Goal: Task Accomplishment & Management: Manage account settings

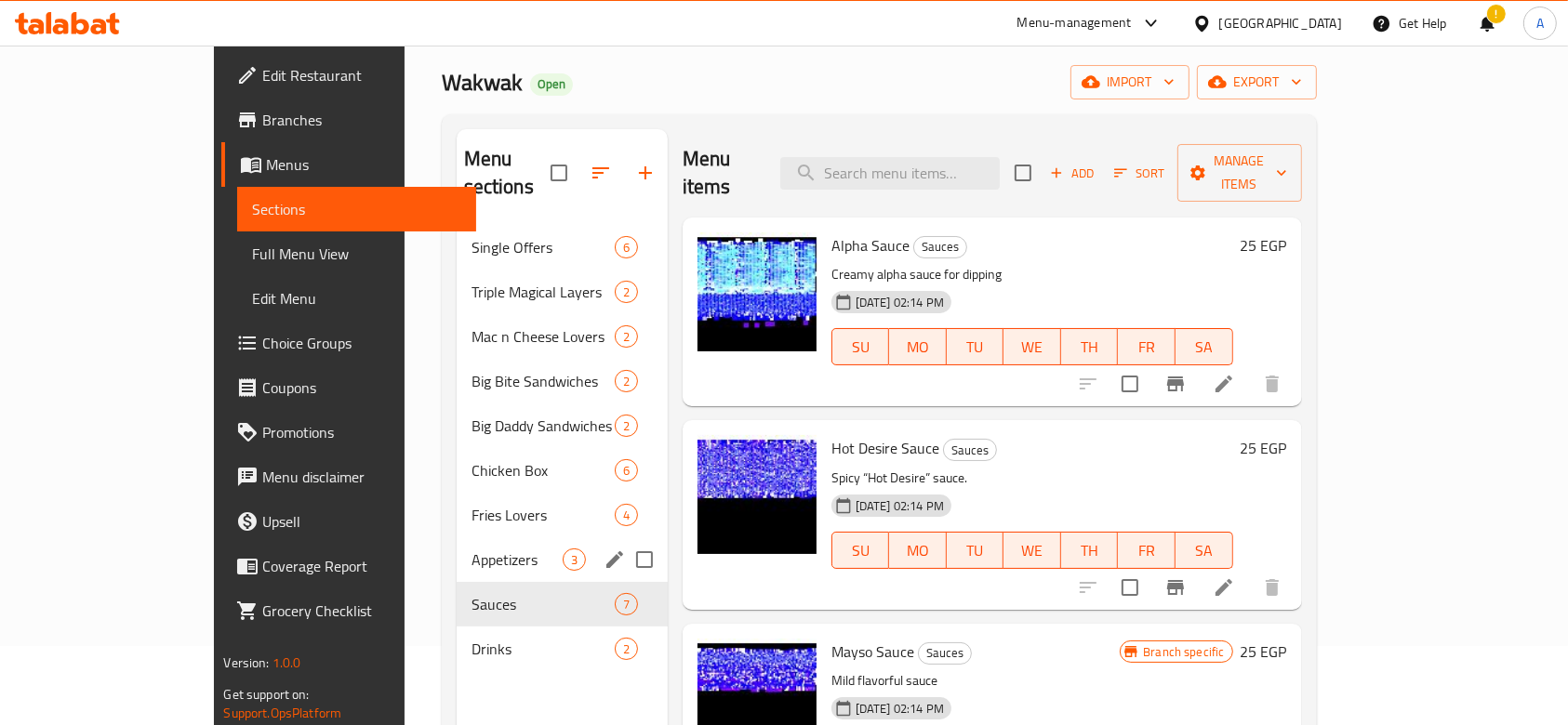
scroll to position [82, 0]
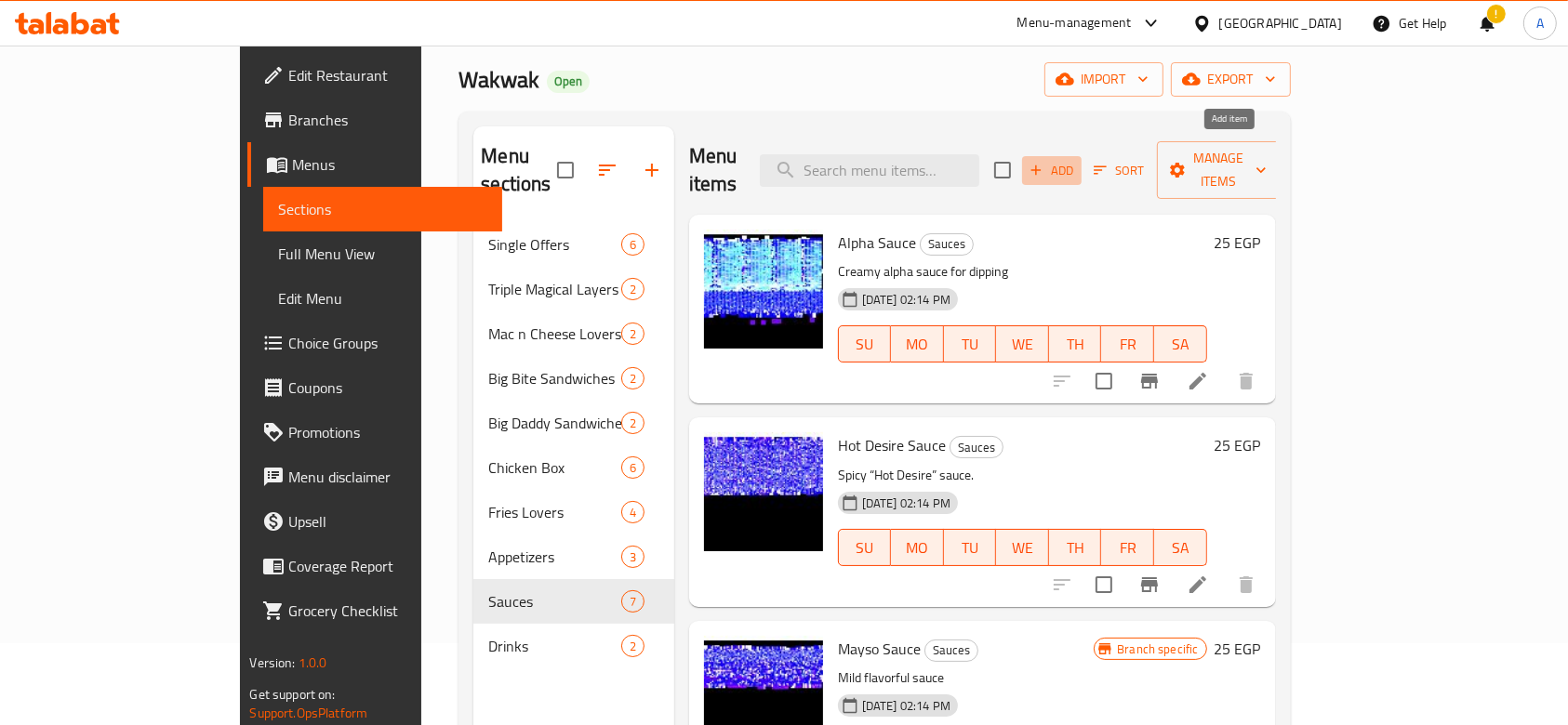
click at [1044, 163] on icon "button" at bounding box center [1035, 169] width 17 height 17
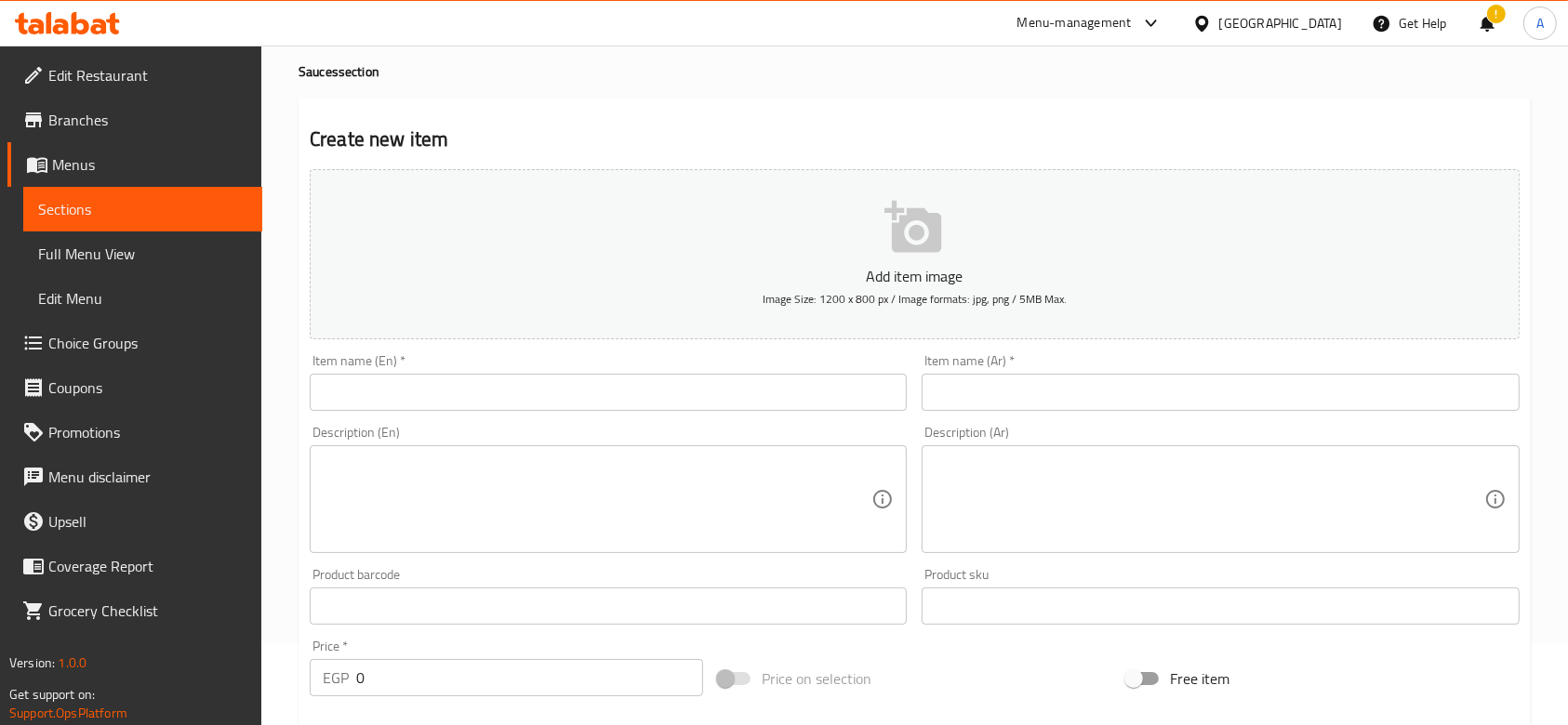
click at [645, 383] on input "text" at bounding box center [608, 392] width 597 height 37
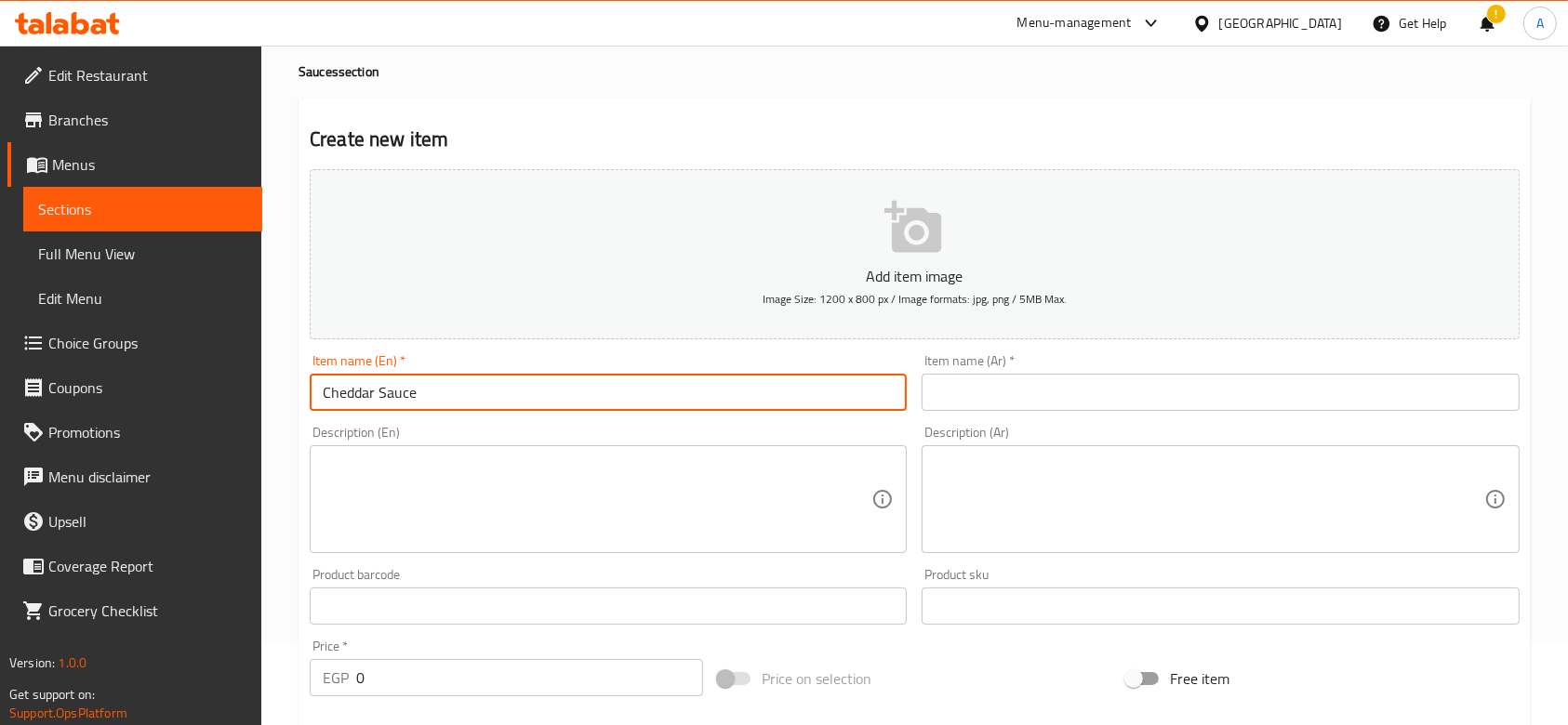
type input "Cheddar Sauce"
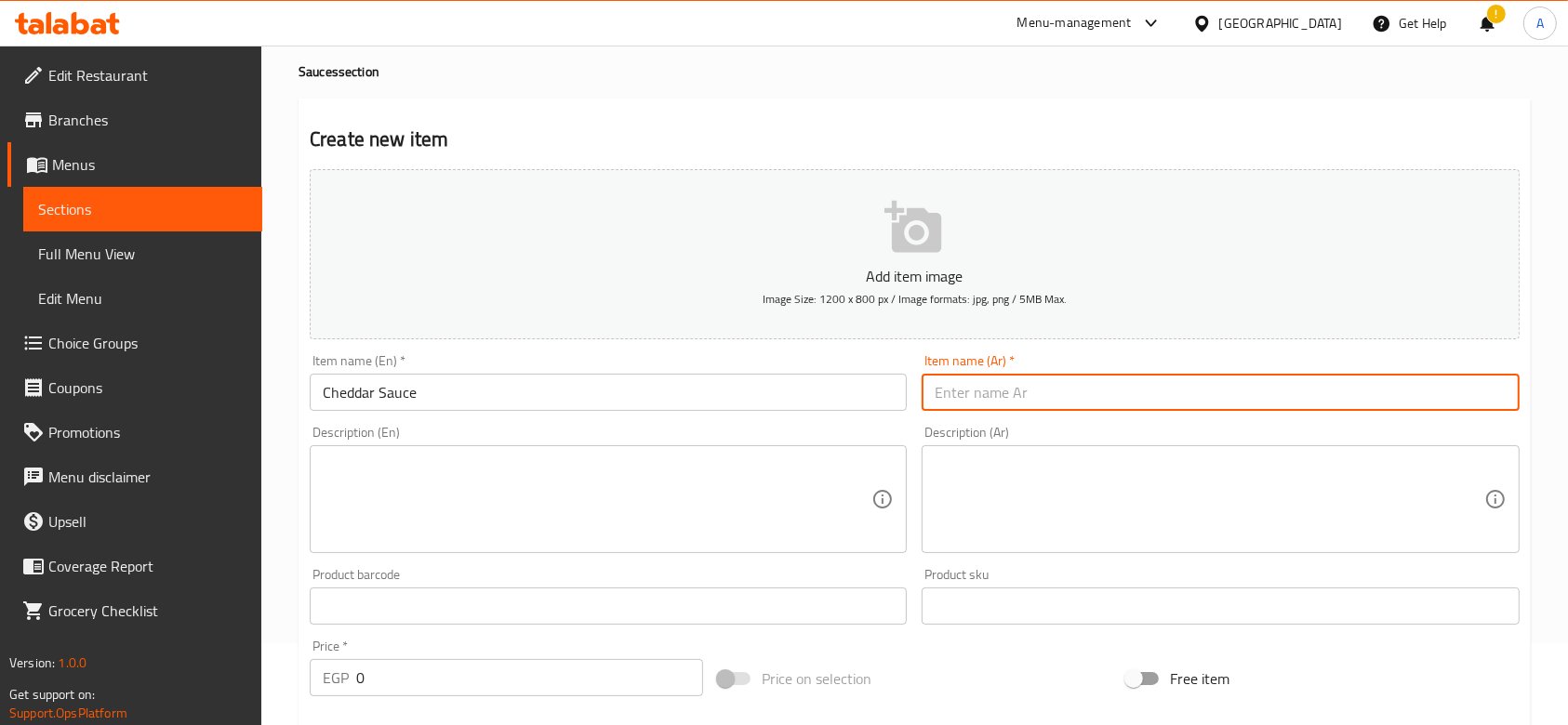
click at [1010, 392] on input "text" at bounding box center [1220, 392] width 597 height 37
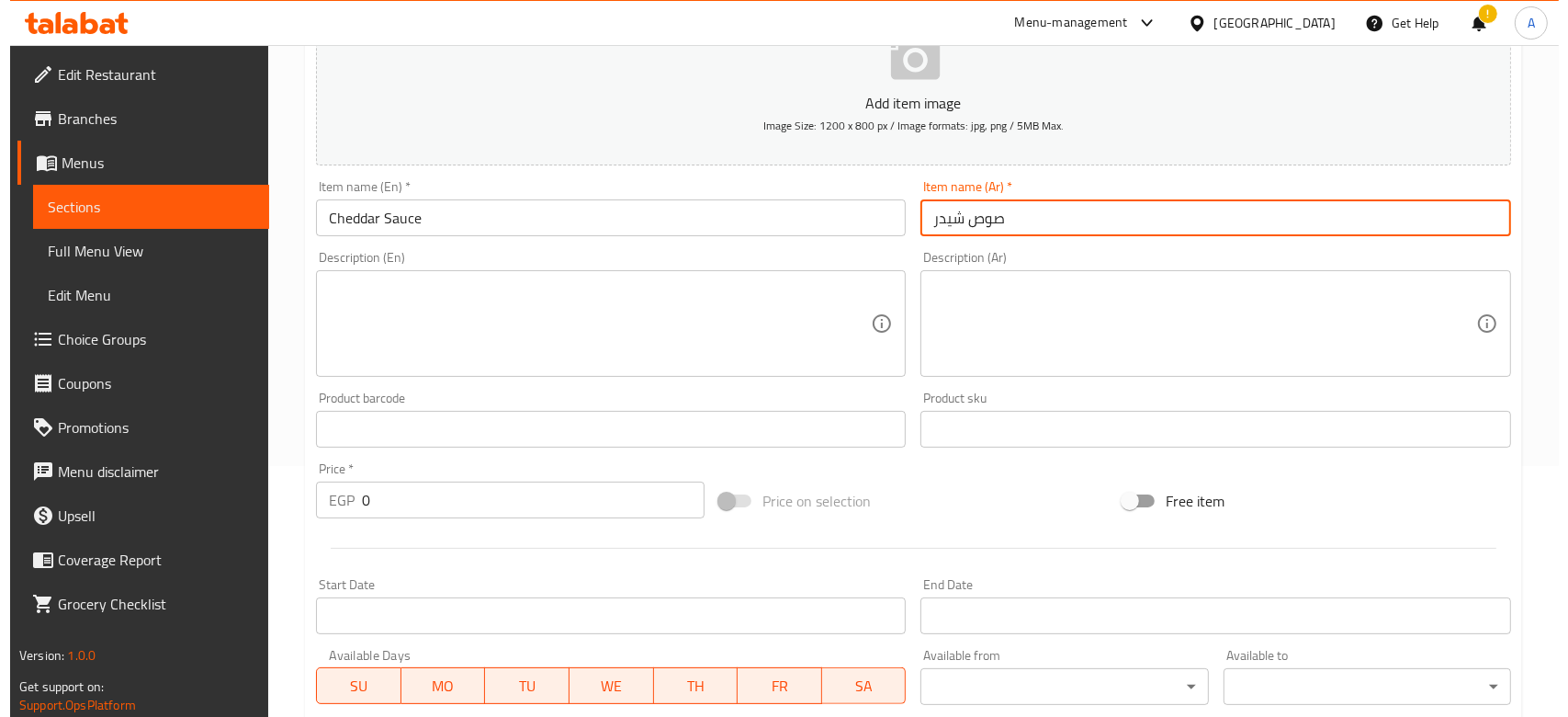
scroll to position [253, 0]
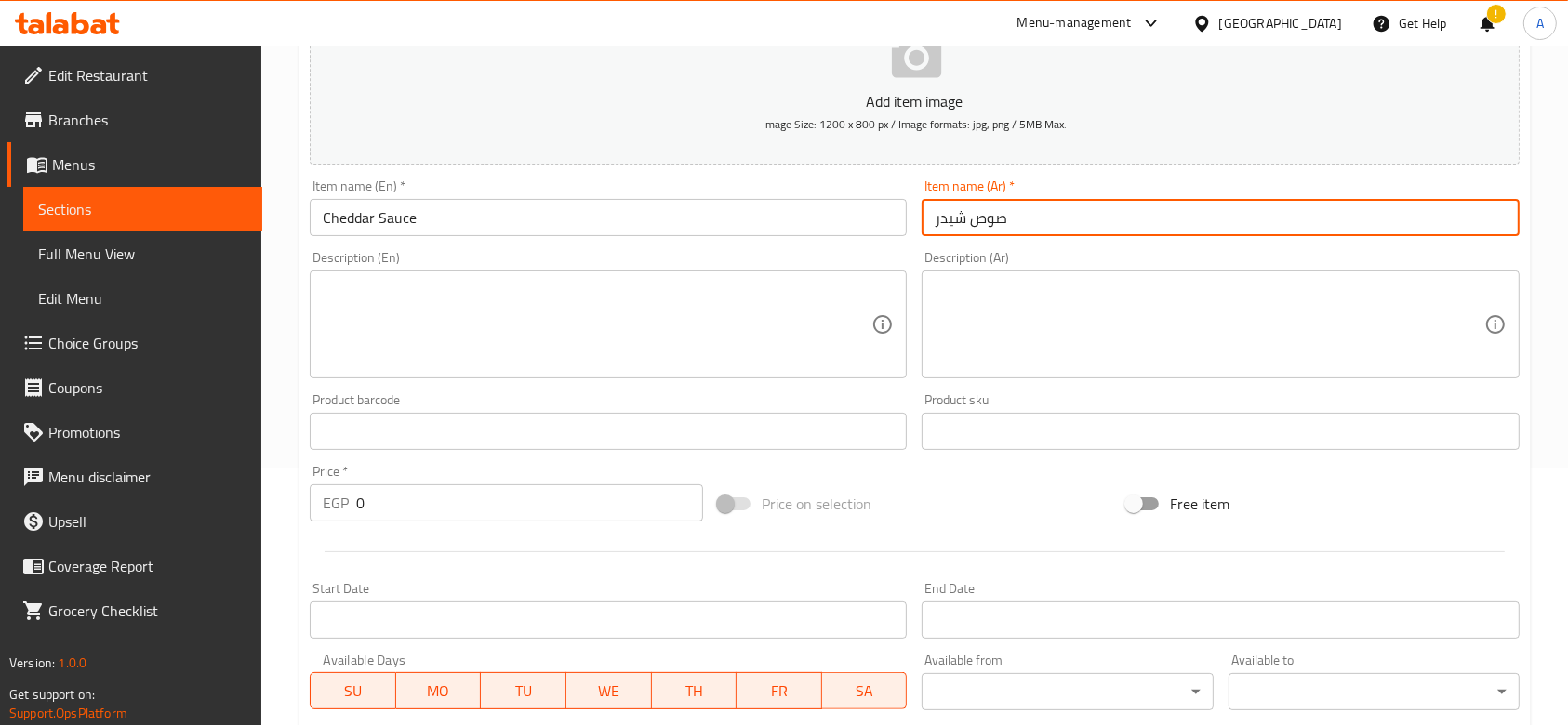
type input "صوص شيدر"
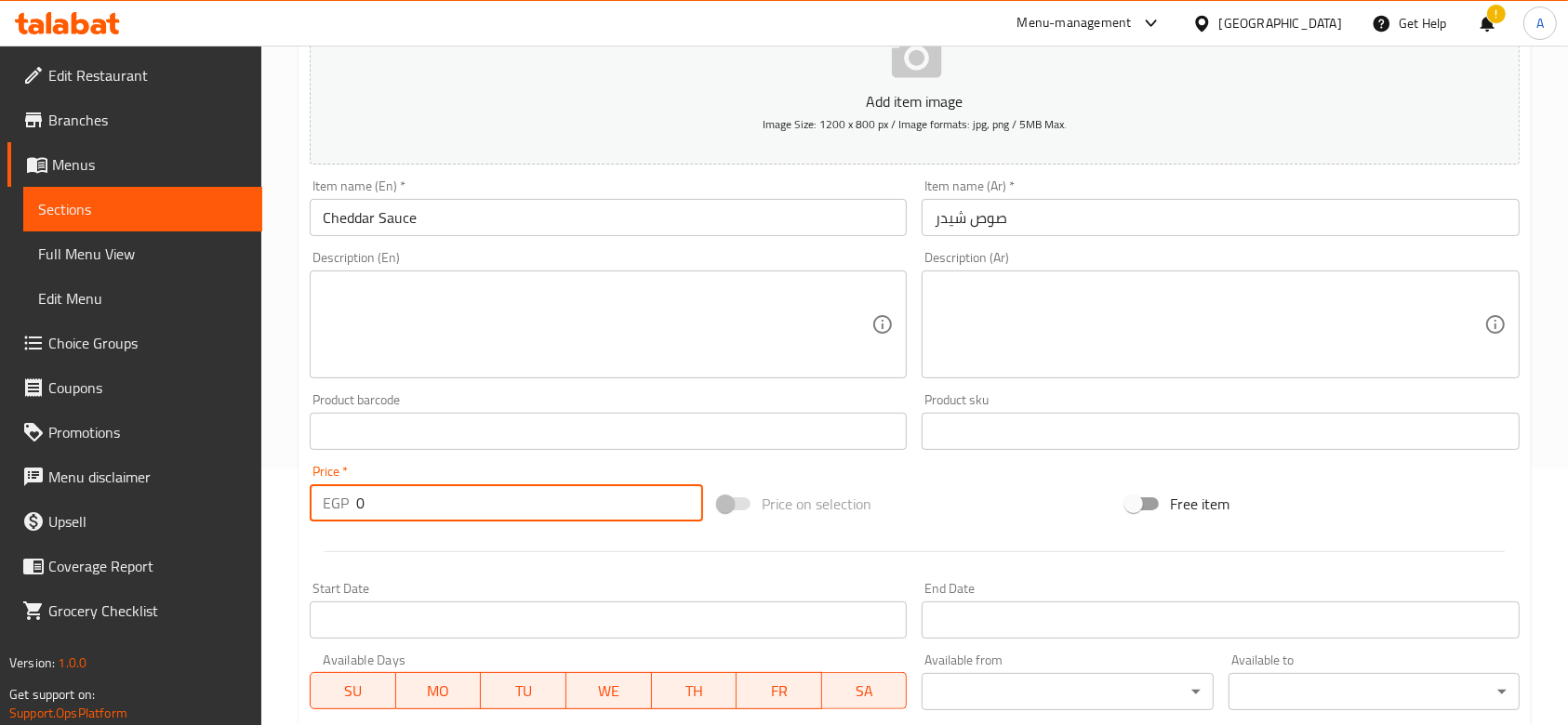
drag, startPoint x: 472, startPoint y: 509, endPoint x: 283, endPoint y: 484, distance: 190.6
click at [283, 484] on div "Home / Restaurants management / Menus / Sections / item / create Sauces section…" at bounding box center [914, 423] width 1306 height 1268
type input "35"
drag, startPoint x: 851, startPoint y: 41, endPoint x: 852, endPoint y: 52, distance: 11.0
click at [852, 41] on div "Menu-management [GEOGRAPHIC_DATA] Get Help ! A" at bounding box center [784, 23] width 1568 height 44
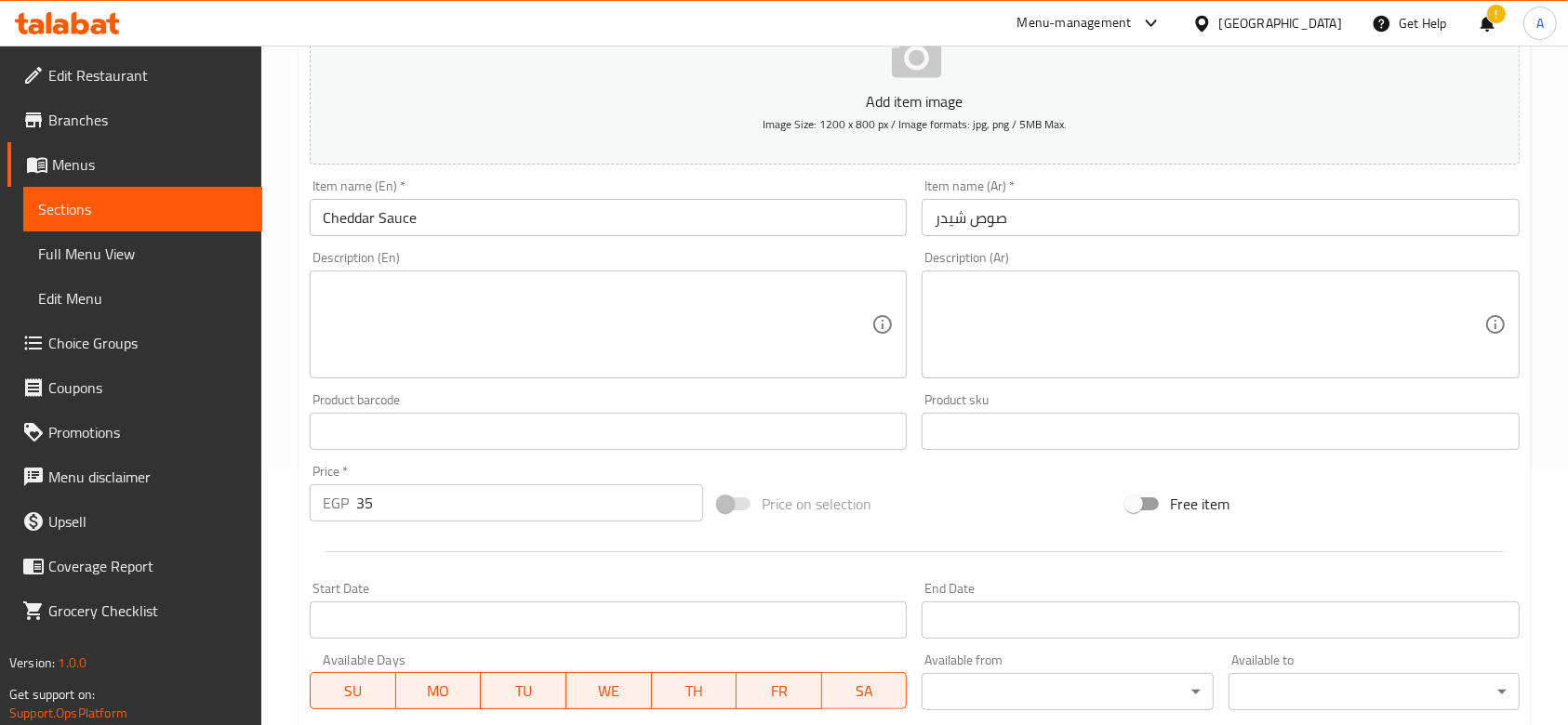
click at [851, 62] on button "Add item image Image Size: 1200 x 800 px / Image formats: jpg, png / 5MB Max." at bounding box center [914, 79] width 1209 height 170
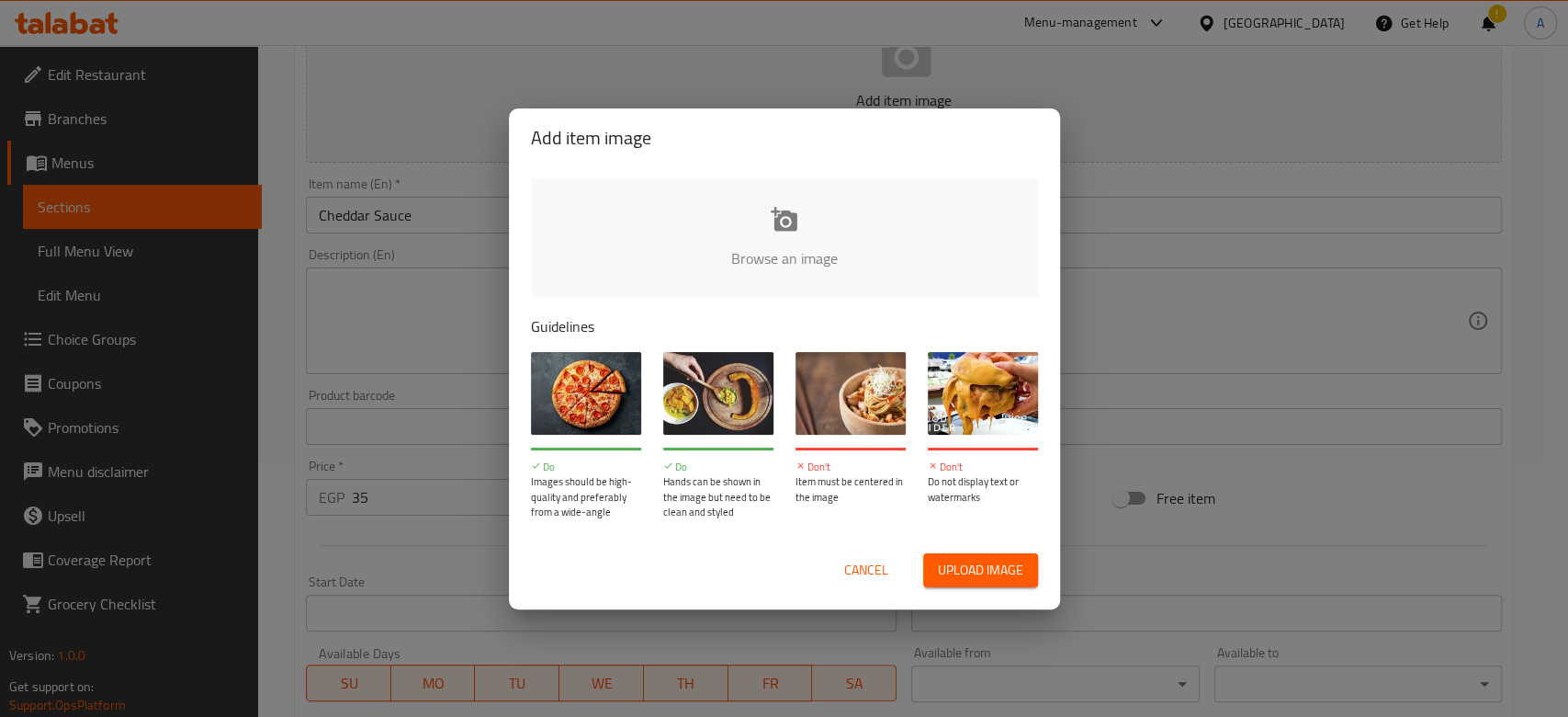
click at [839, 189] on input "file" at bounding box center [1405, 264] width 1749 height 171
type input "C:\fakepath\Gemini_Generated_Image_glre6vglre6vglre.png"
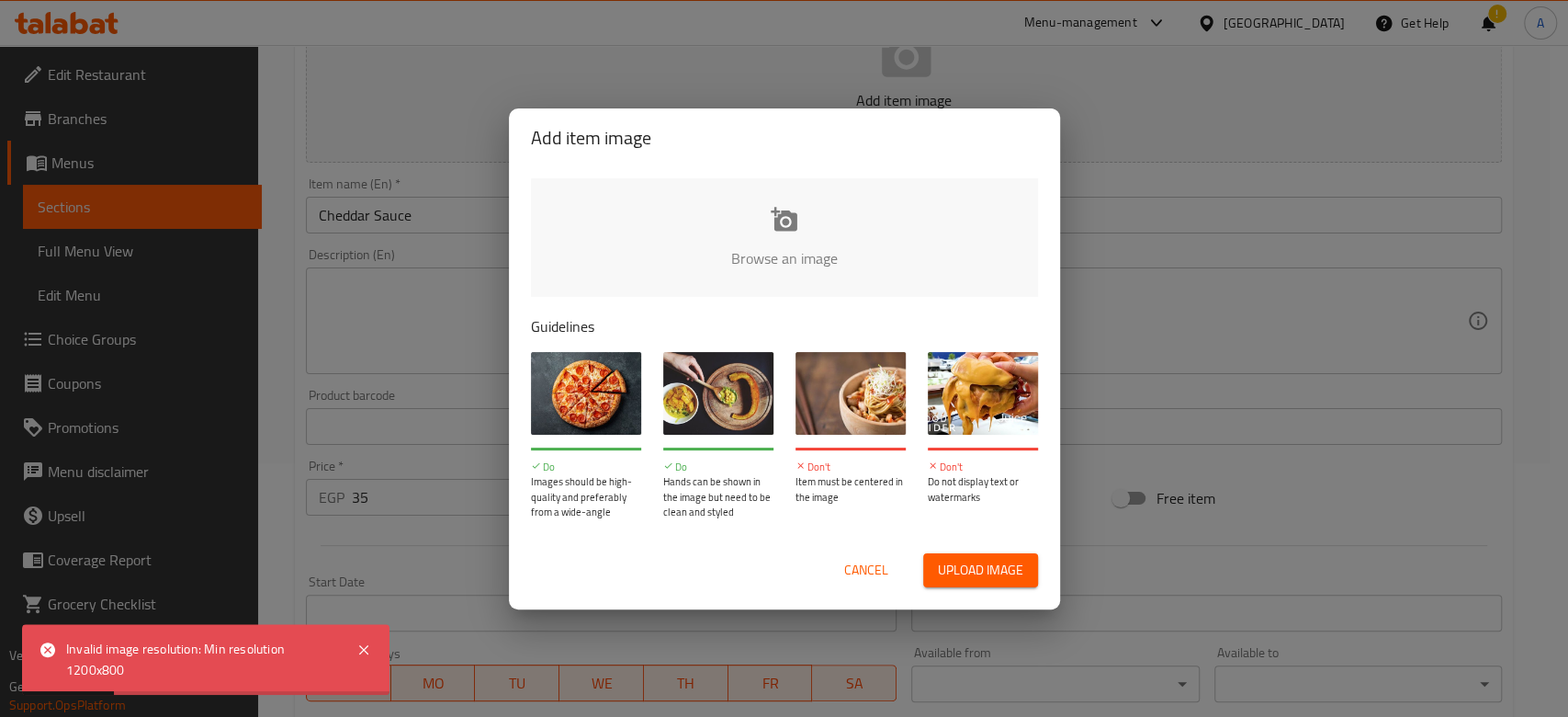
click at [797, 256] on input "file" at bounding box center [1405, 264] width 1749 height 171
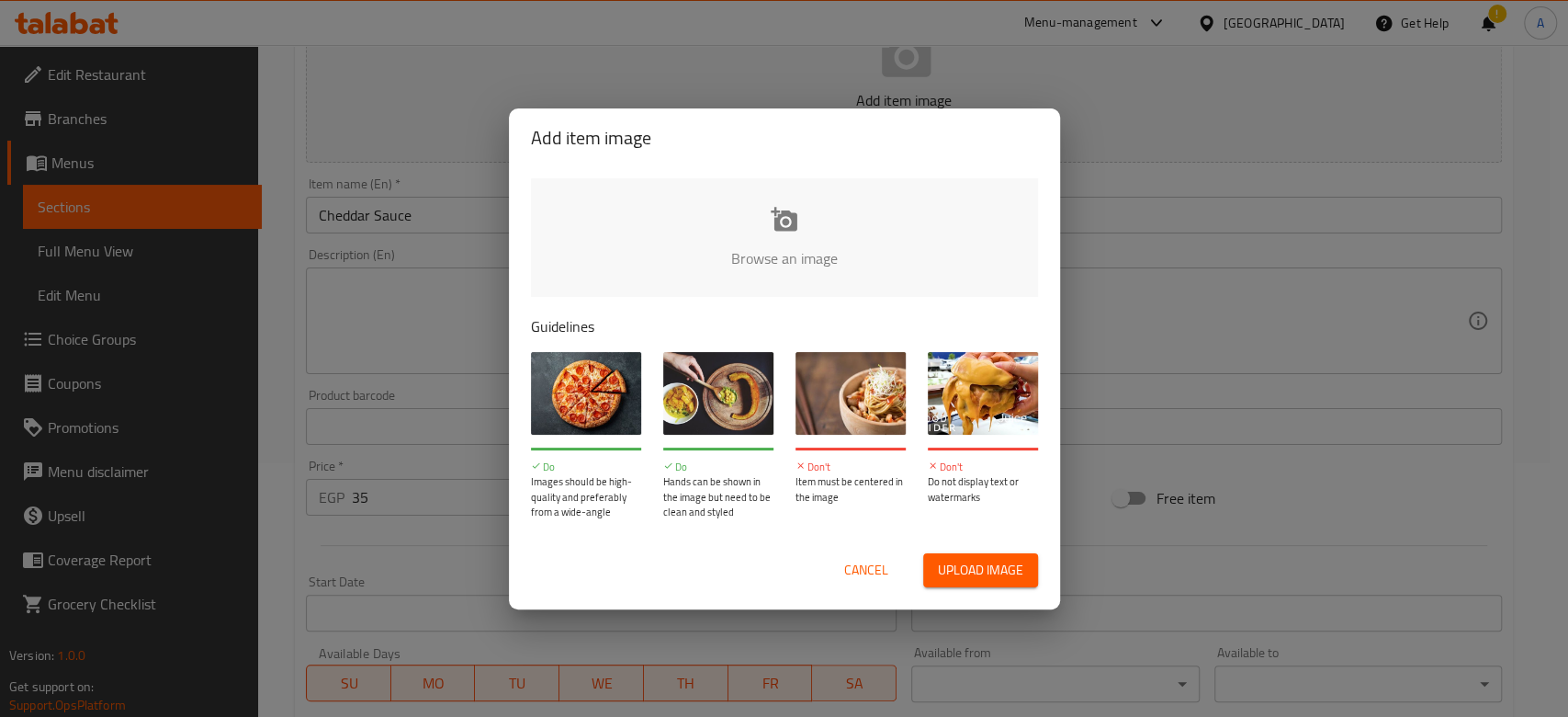
click at [878, 570] on span "Cancel" at bounding box center [866, 571] width 44 height 23
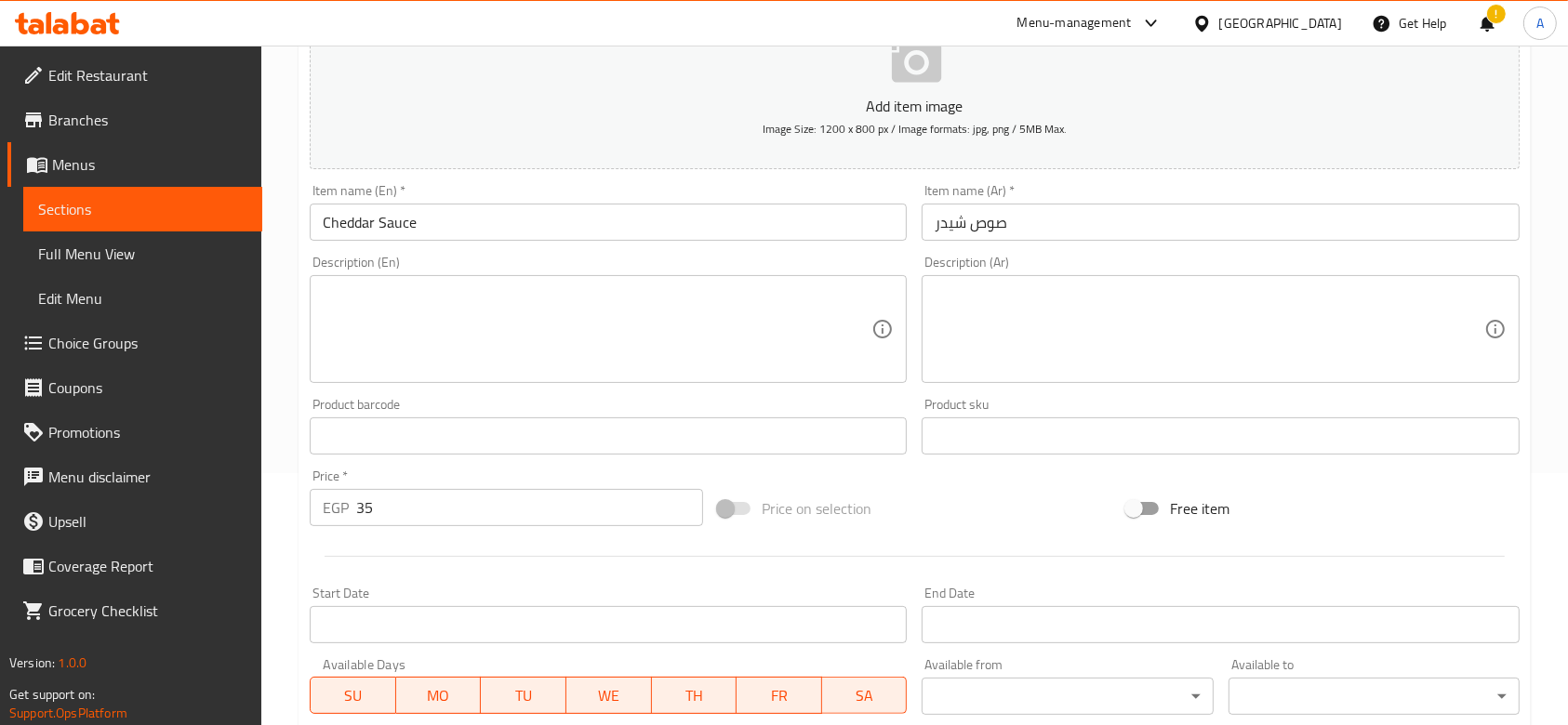
scroll to position [587, 0]
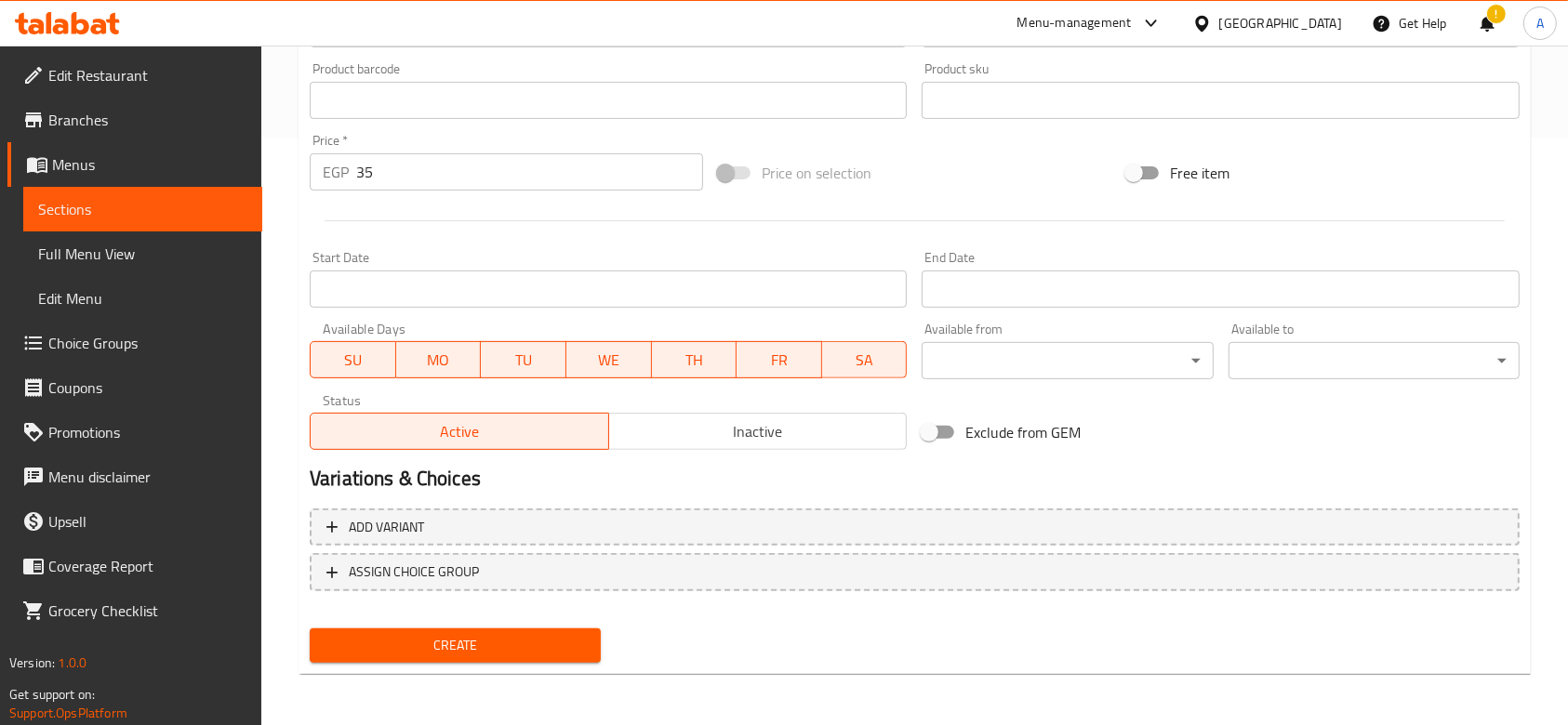
click at [536, 647] on span "Create" at bounding box center [454, 645] width 261 height 24
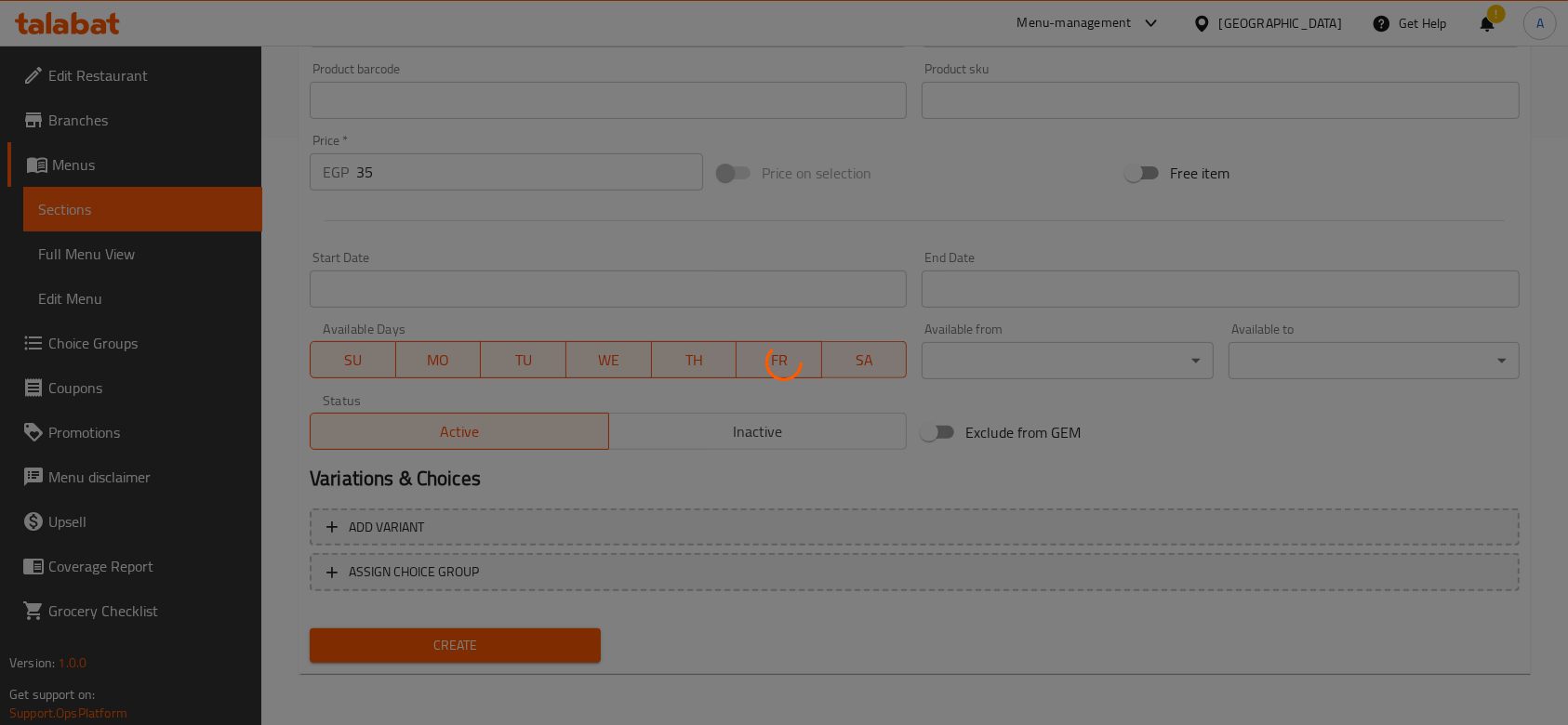
type input "0"
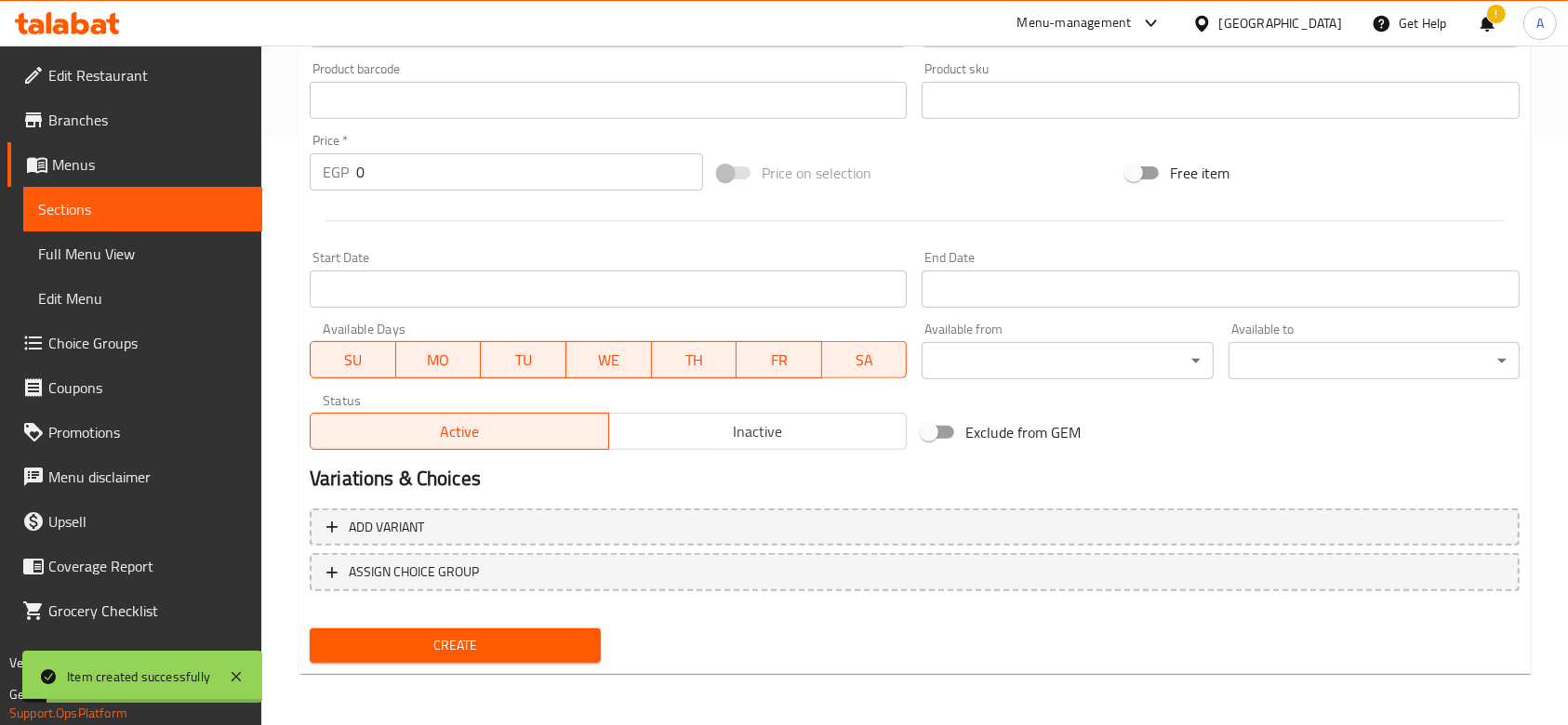
scroll to position [0, 0]
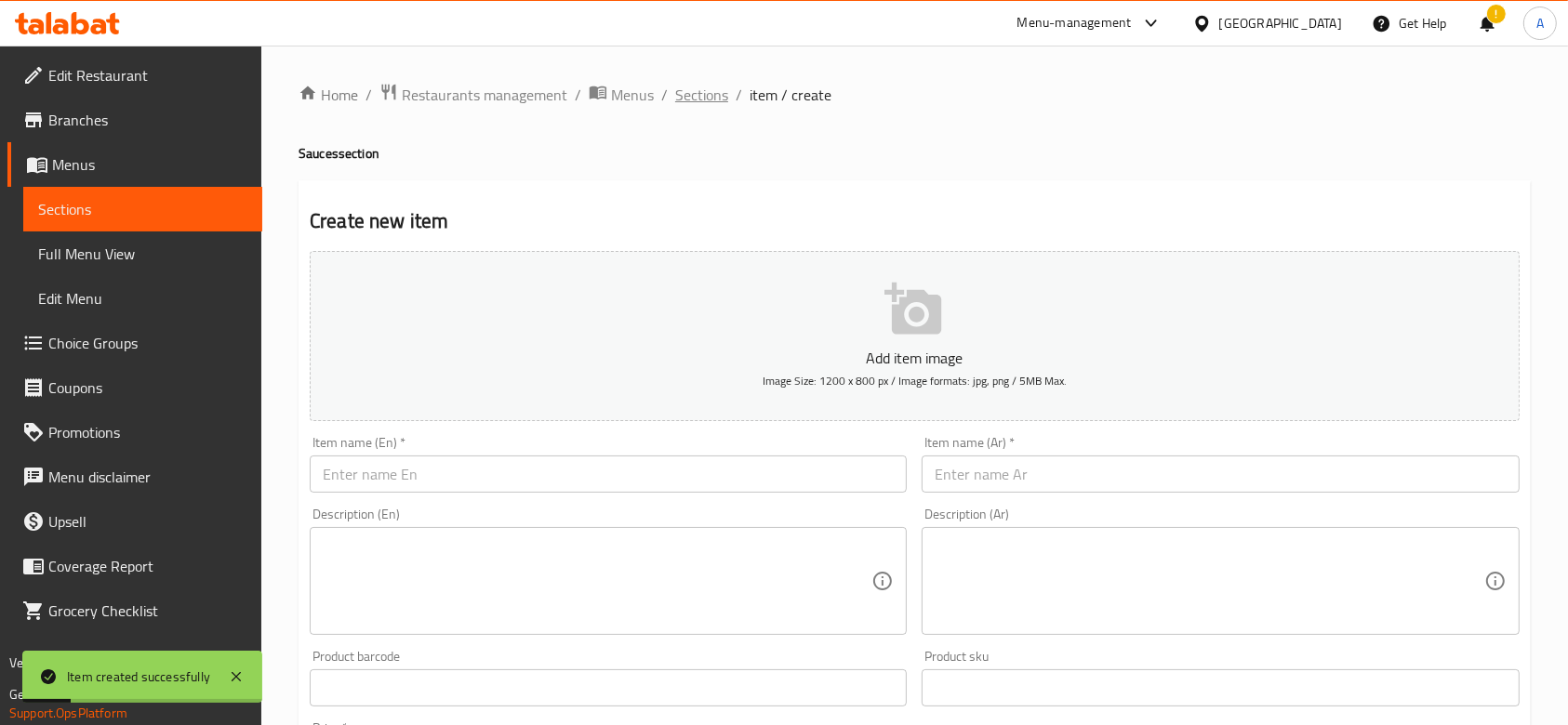
click at [715, 100] on span "Sections" at bounding box center [702, 95] width 53 height 23
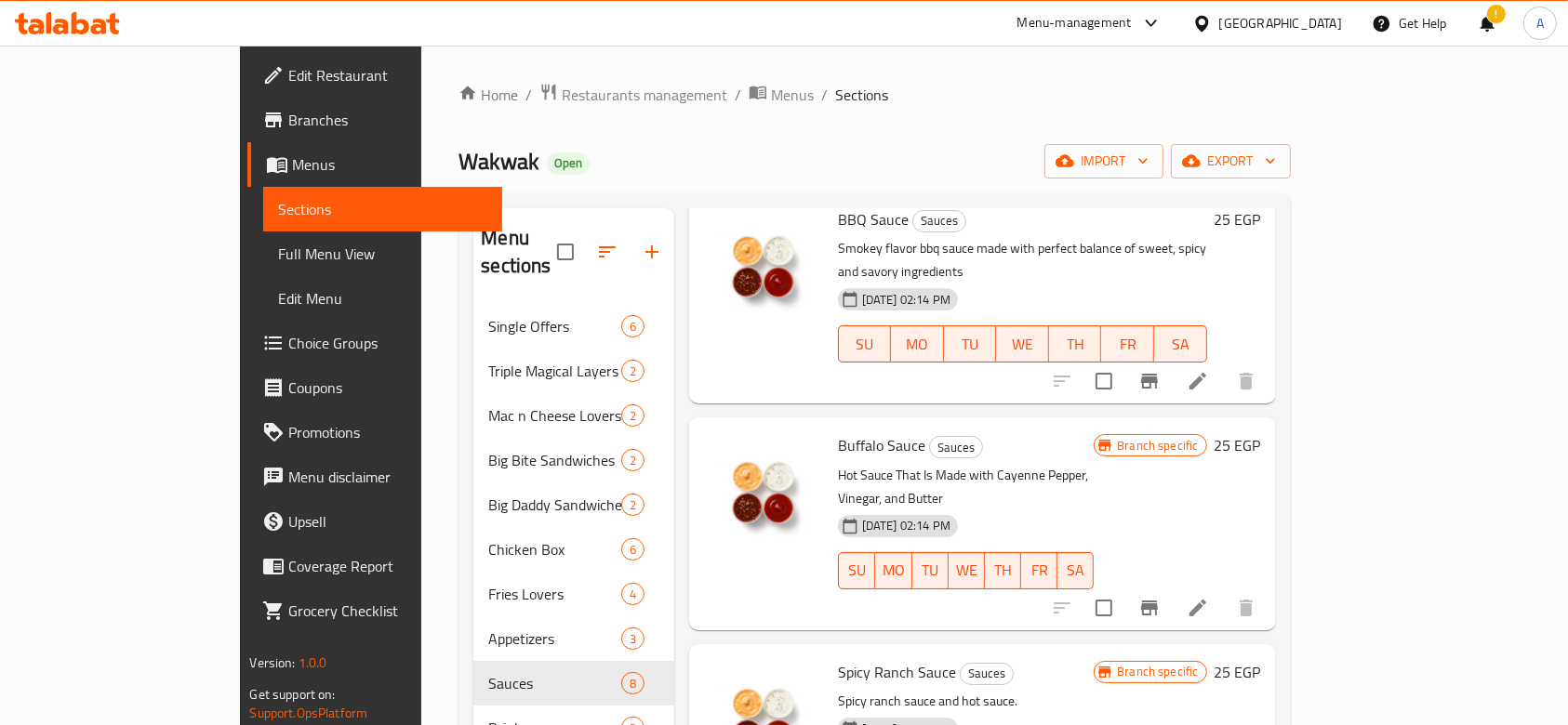
scroll to position [260, 0]
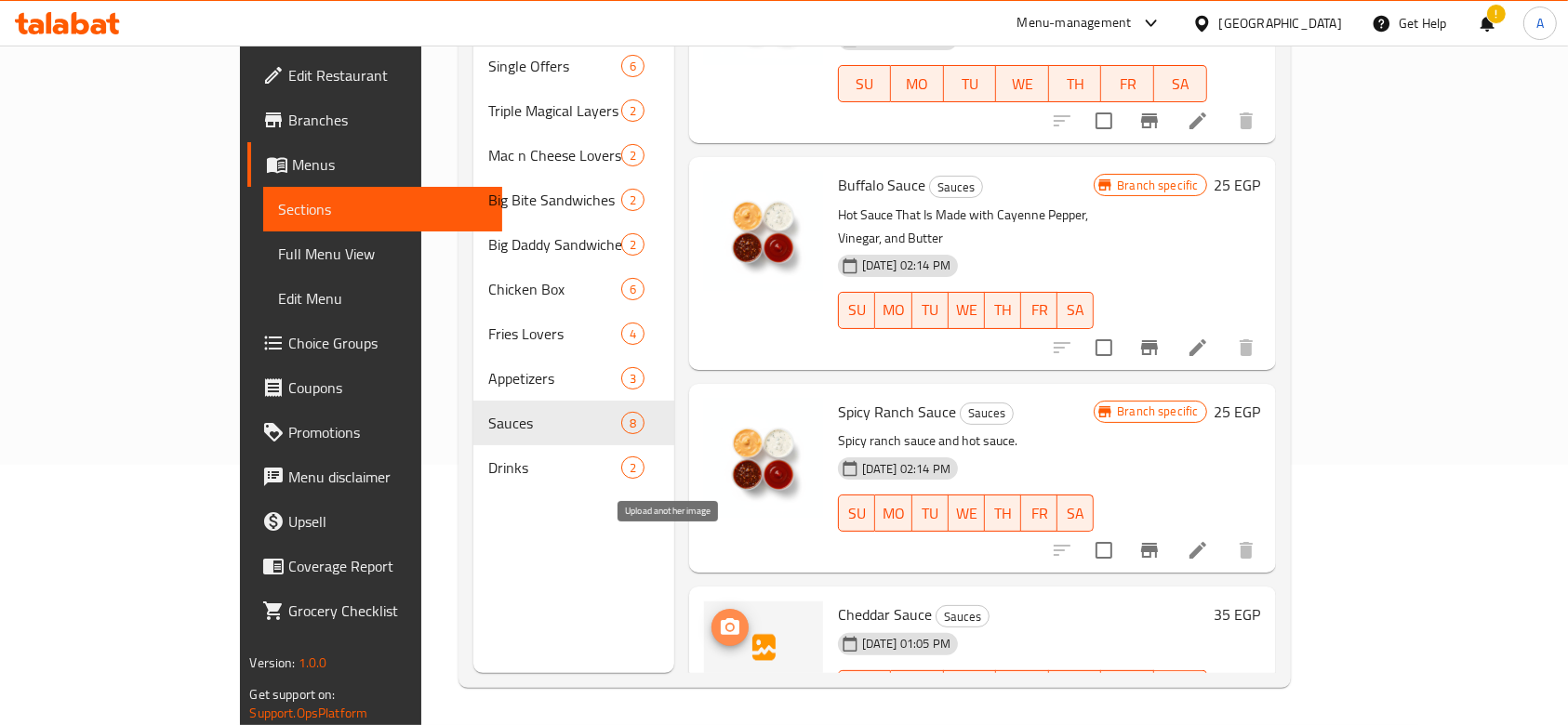
click at [720, 618] on icon "upload picture" at bounding box center [729, 626] width 19 height 17
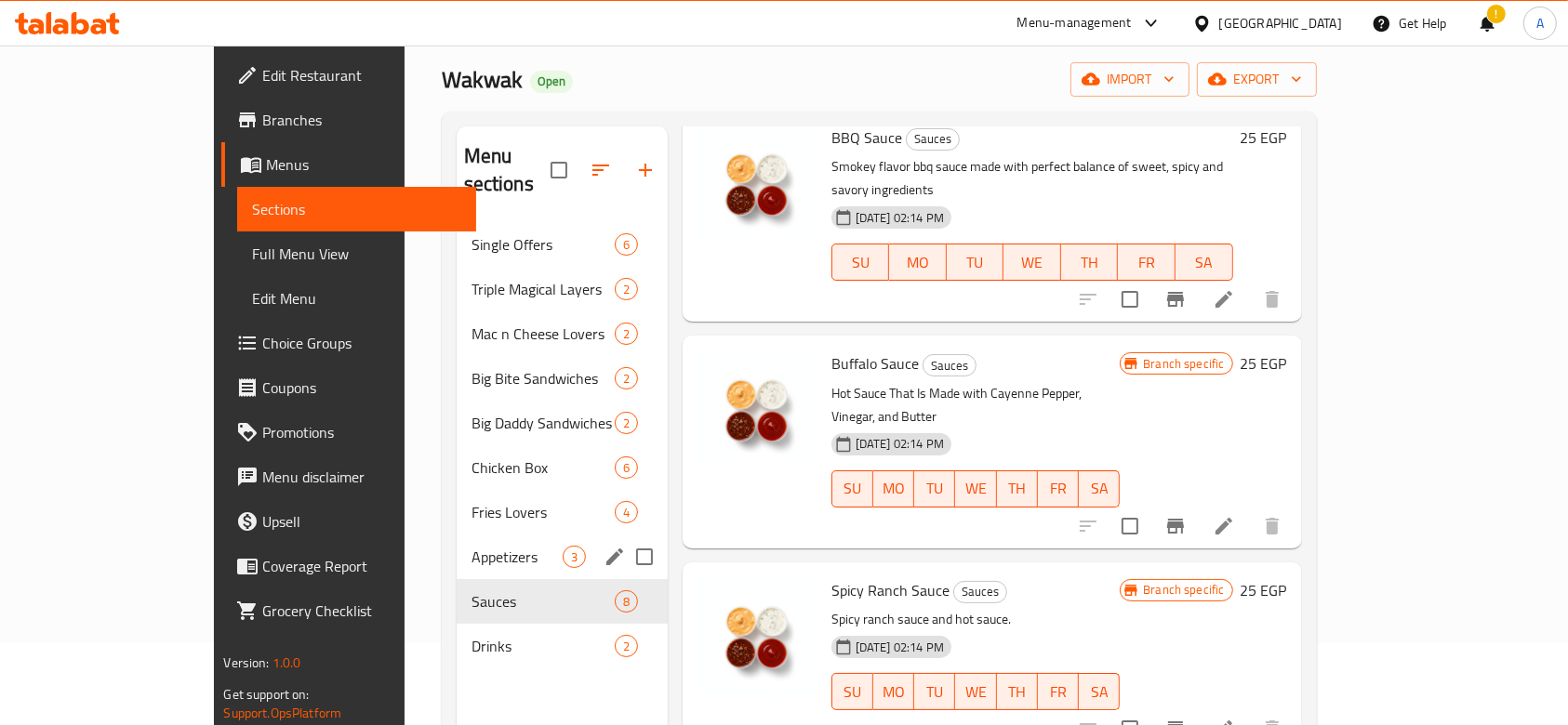
scroll to position [81, 0]
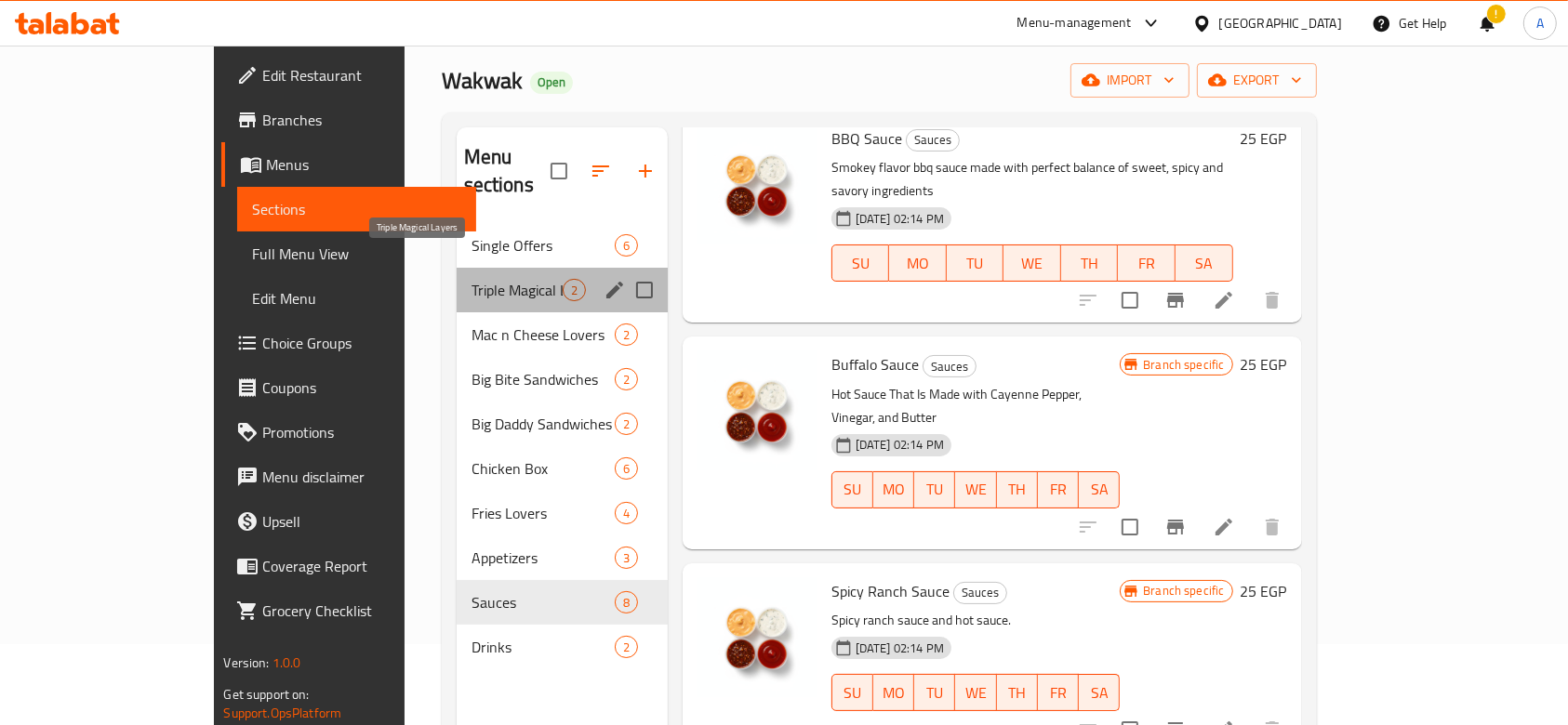
click at [471, 279] on span "Triple Magical Layers" at bounding box center [516, 290] width 91 height 23
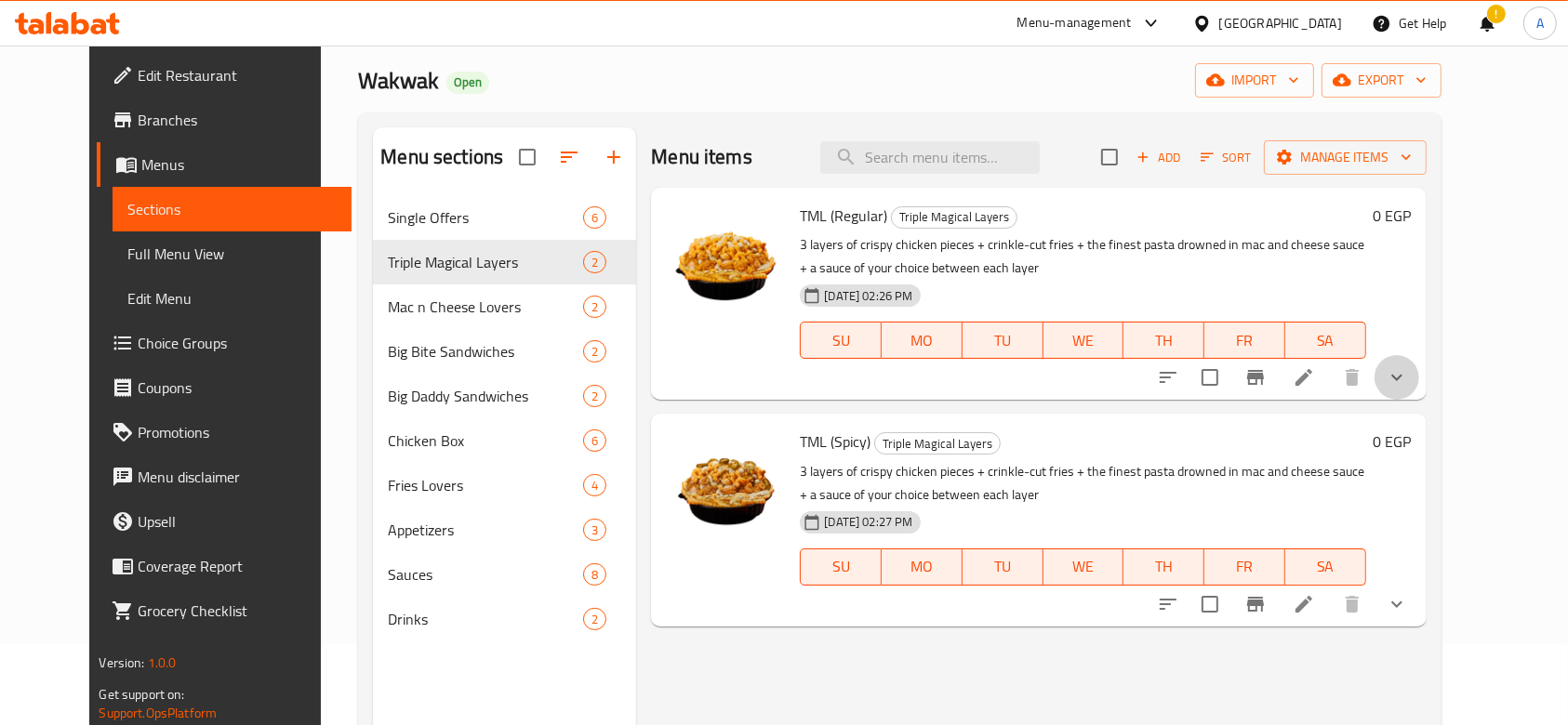
click at [1419, 388] on button "show more" at bounding box center [1396, 376] width 44 height 44
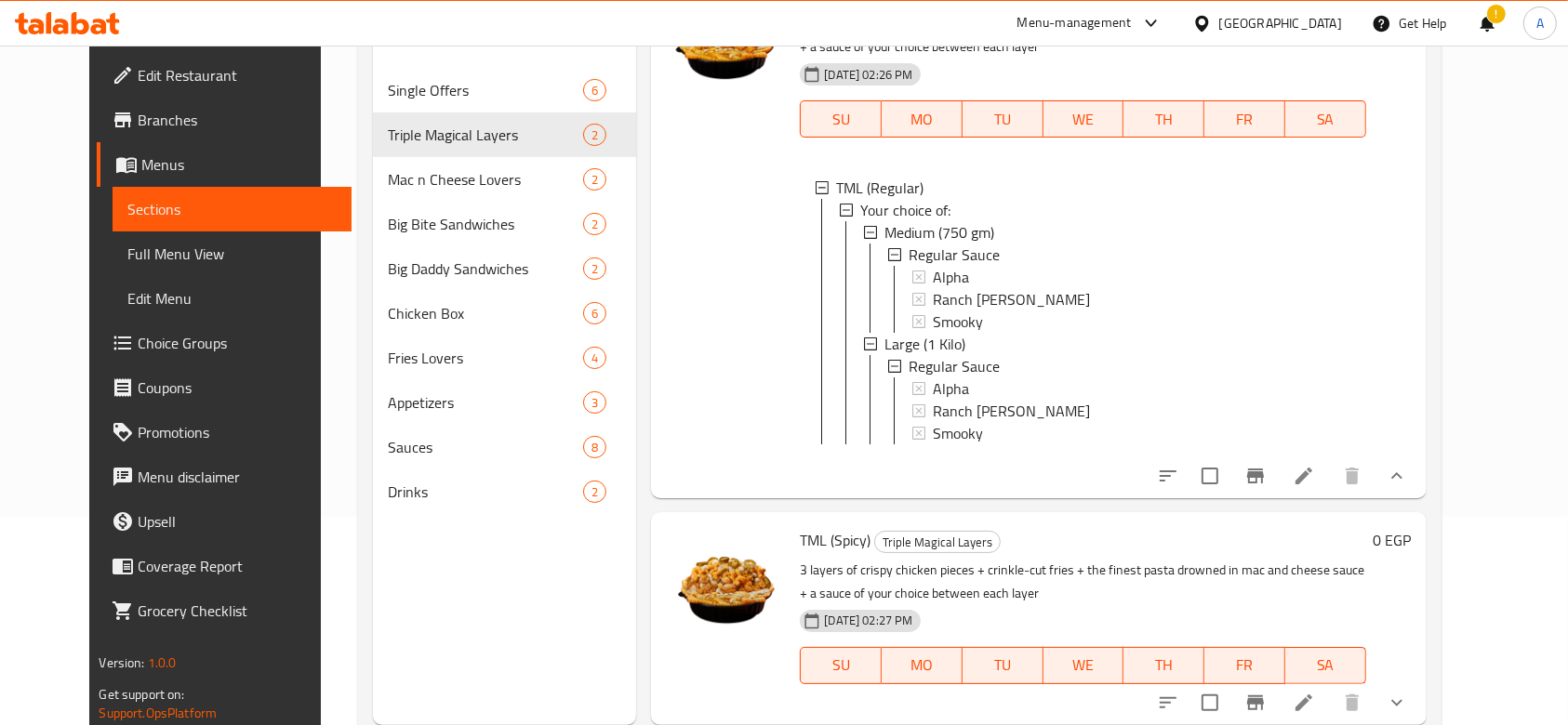
scroll to position [260, 0]
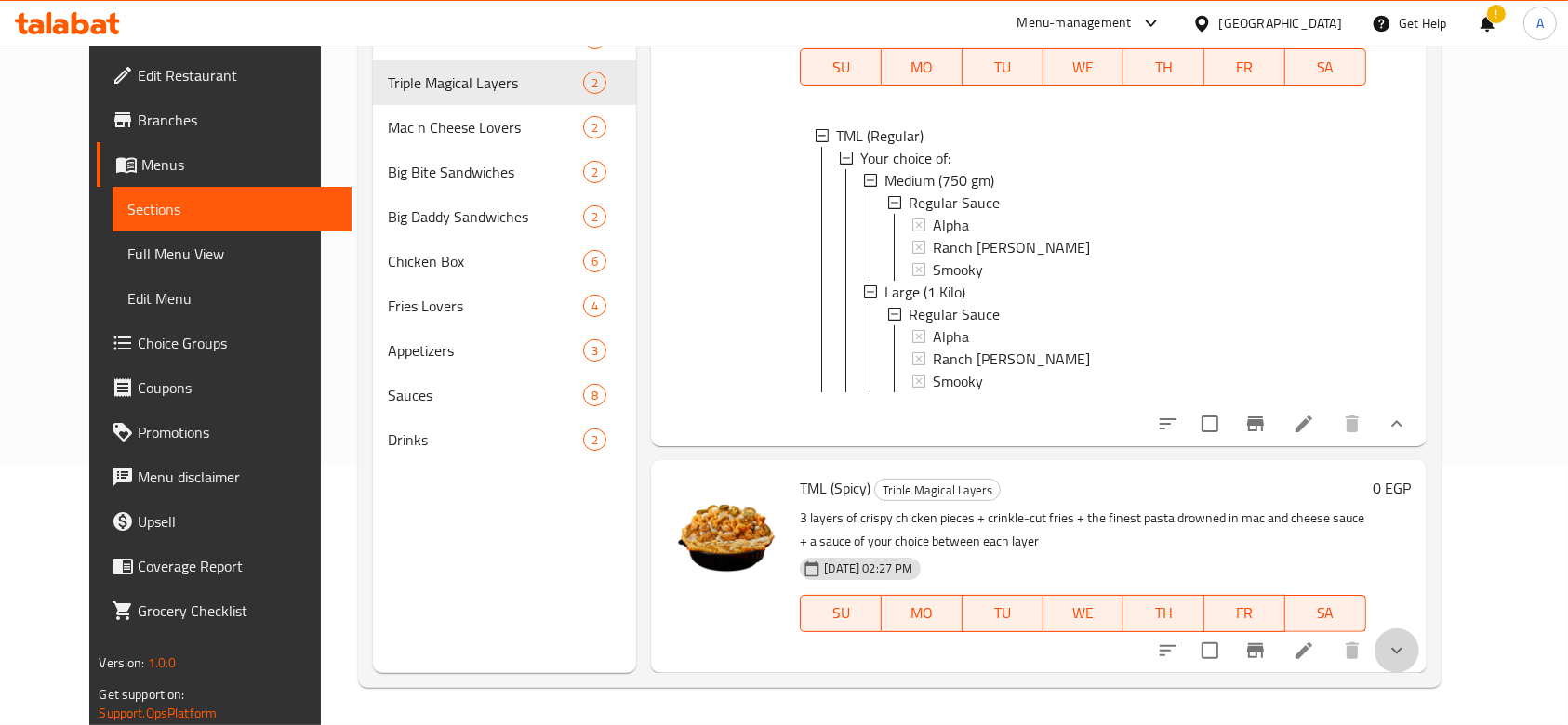
click at [1419, 646] on button "show more" at bounding box center [1396, 650] width 44 height 44
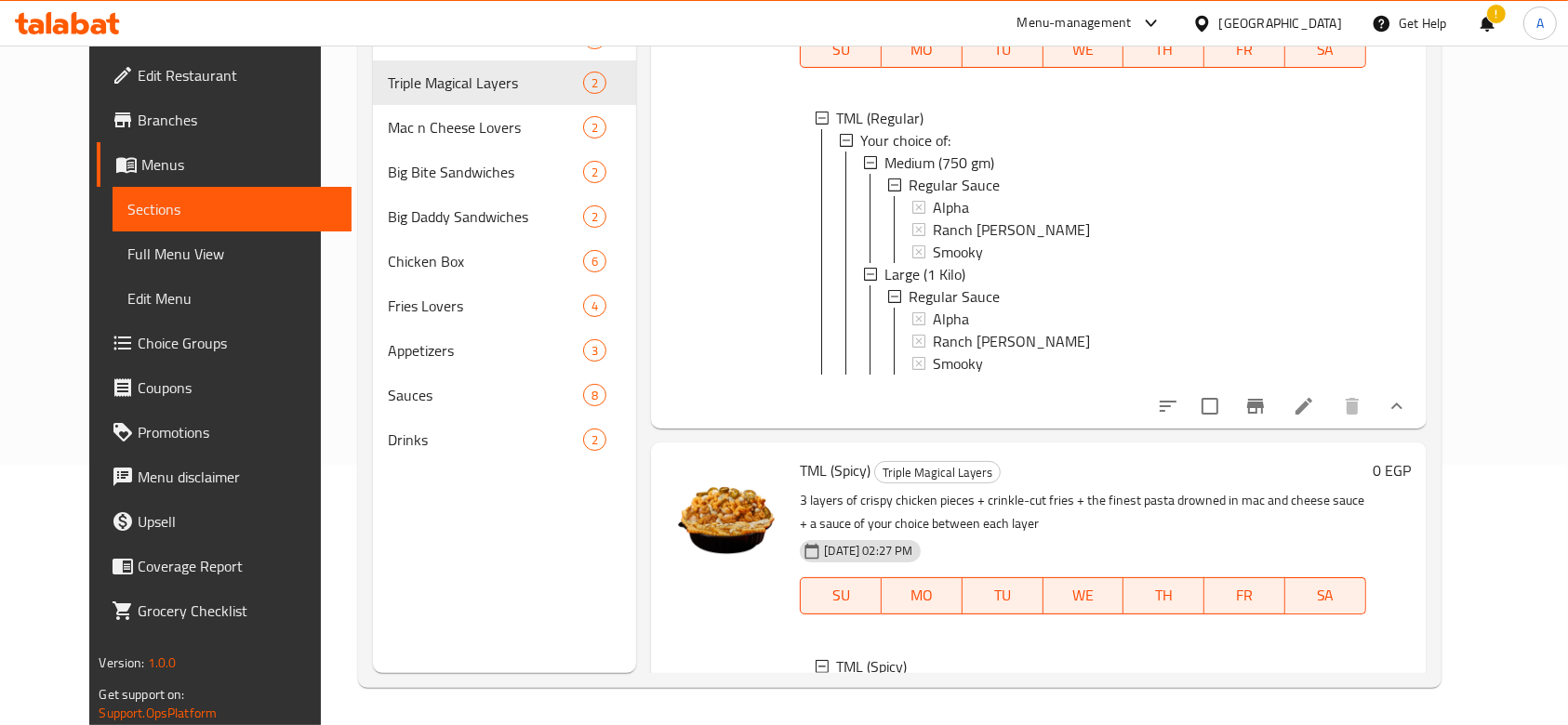
scroll to position [406, 0]
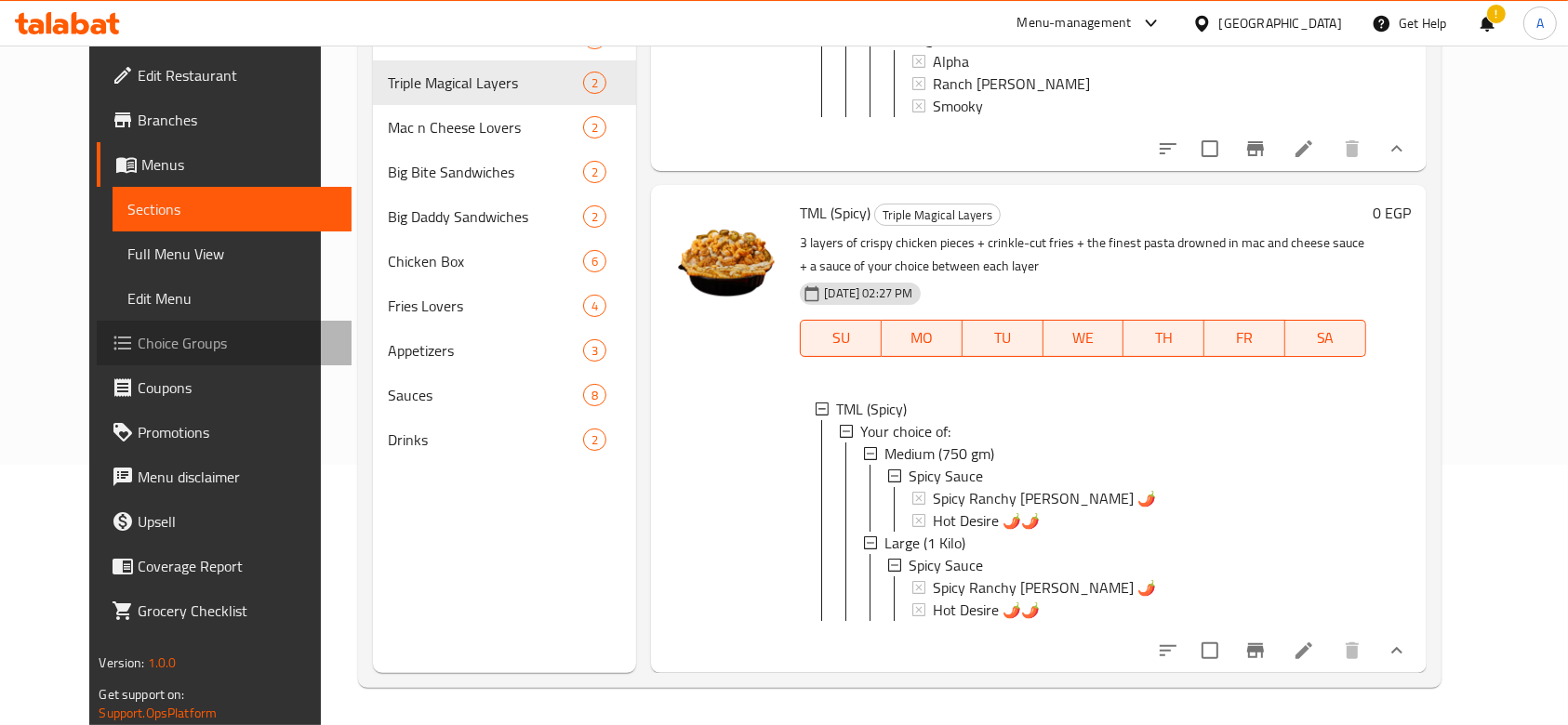
click at [141, 348] on span "Choice Groups" at bounding box center [238, 343] width 199 height 23
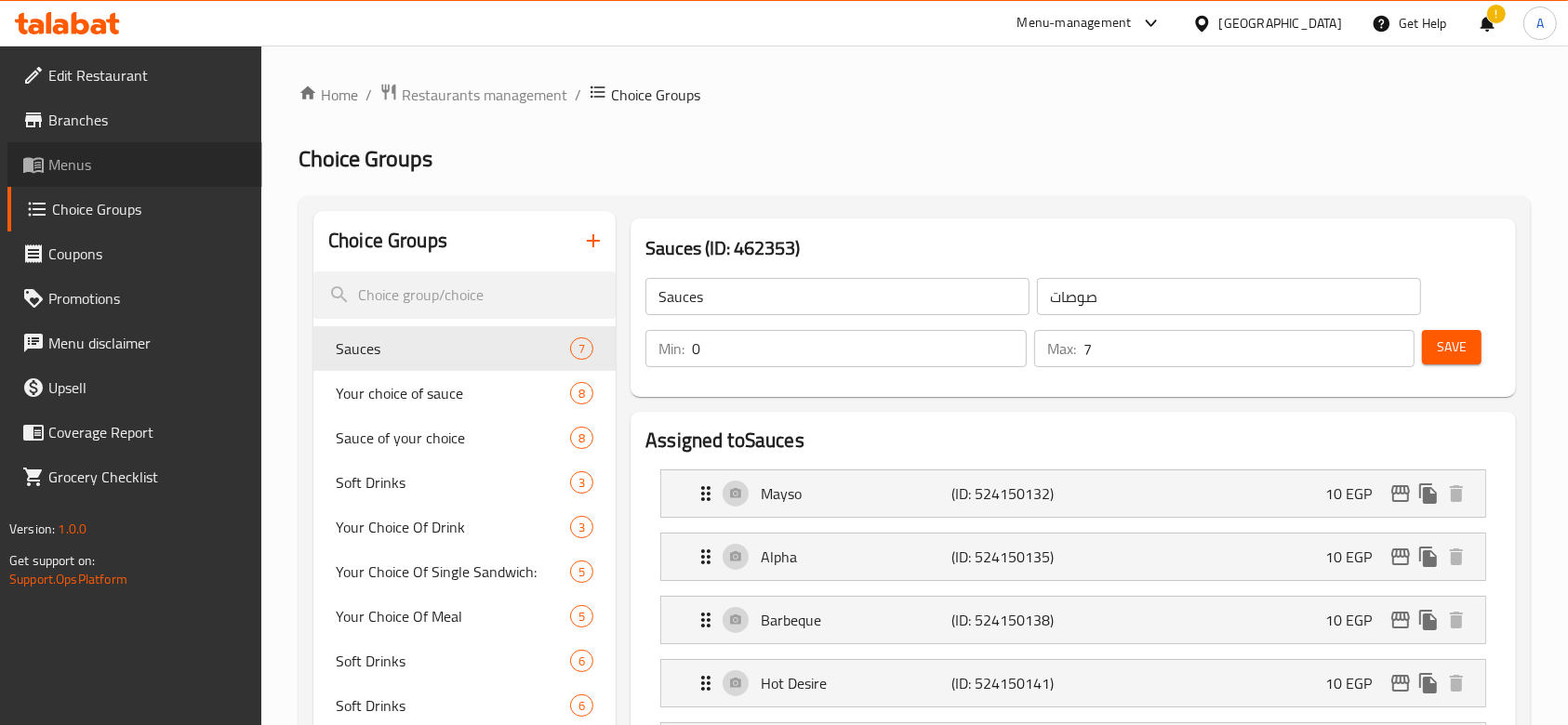
click at [90, 154] on span "Menus" at bounding box center [148, 165] width 199 height 23
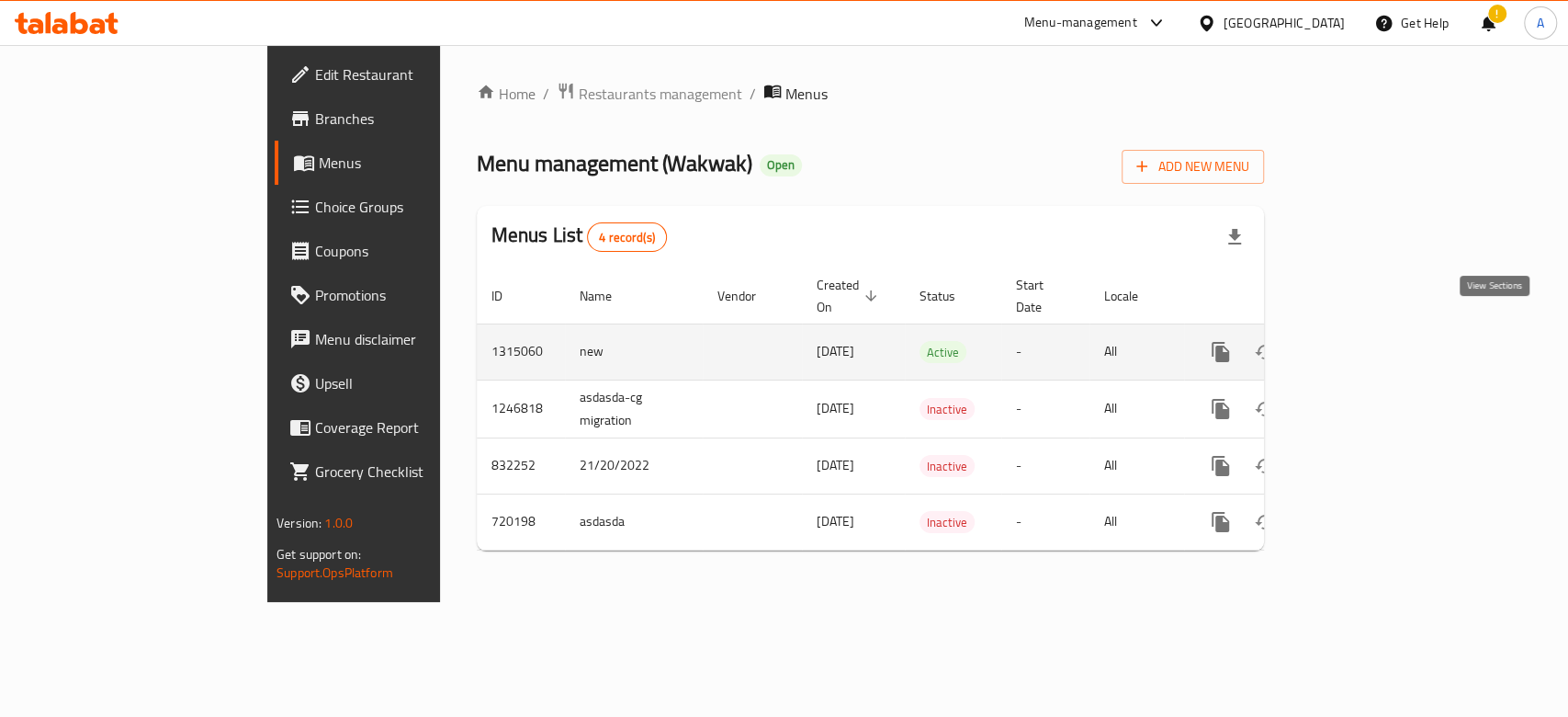
click at [1364, 341] on icon "enhanced table" at bounding box center [1353, 352] width 22 height 22
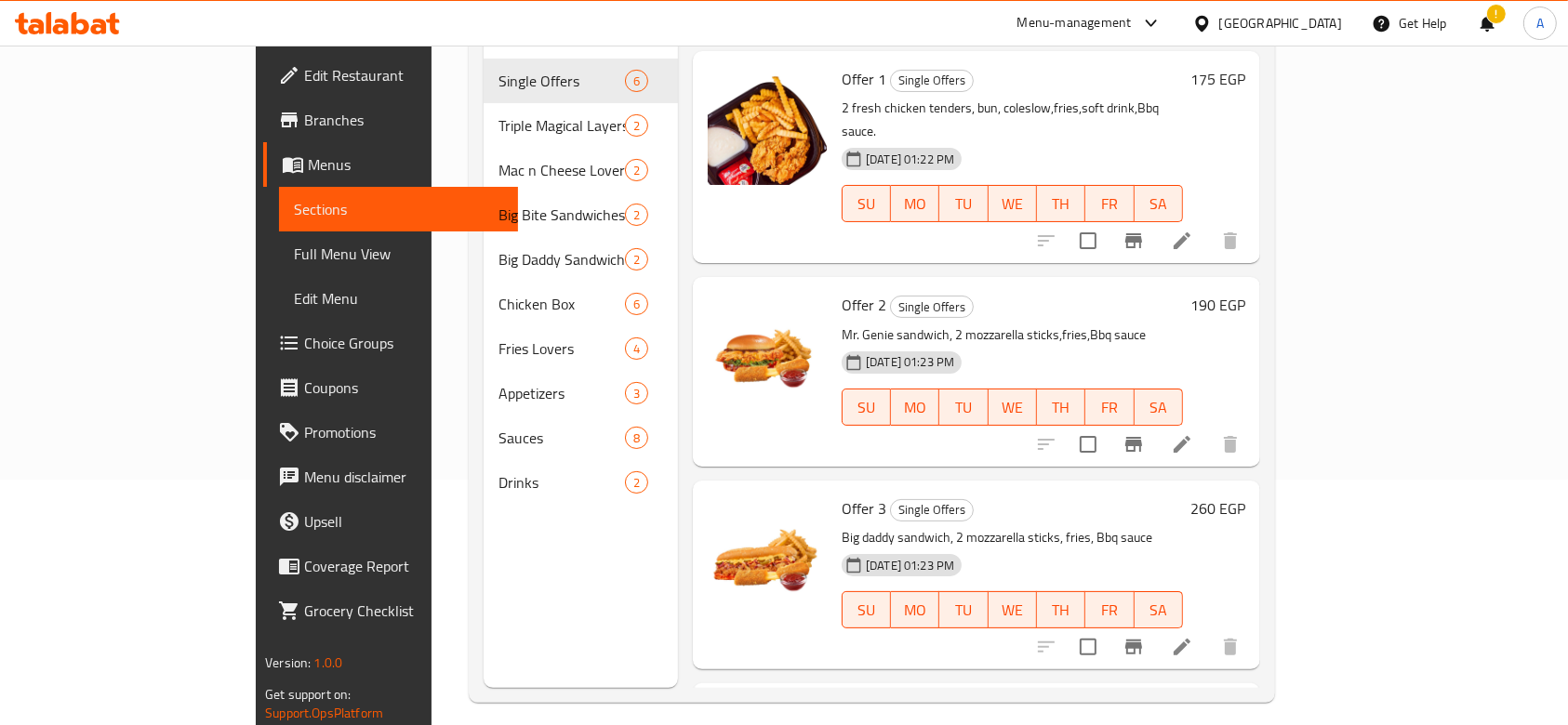
scroll to position [260, 0]
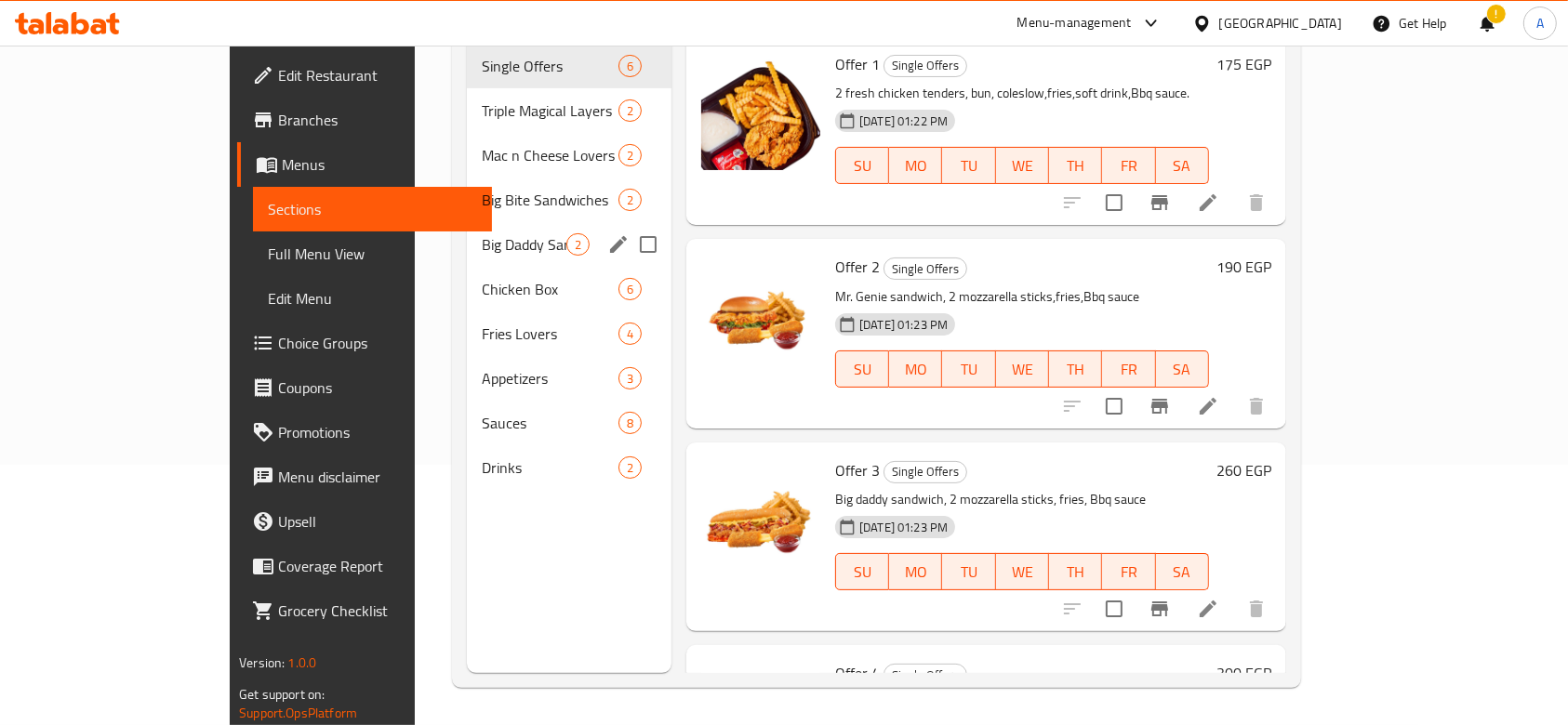
click at [467, 233] on div "Big Daddy Sandwiches 2" at bounding box center [570, 243] width 205 height 44
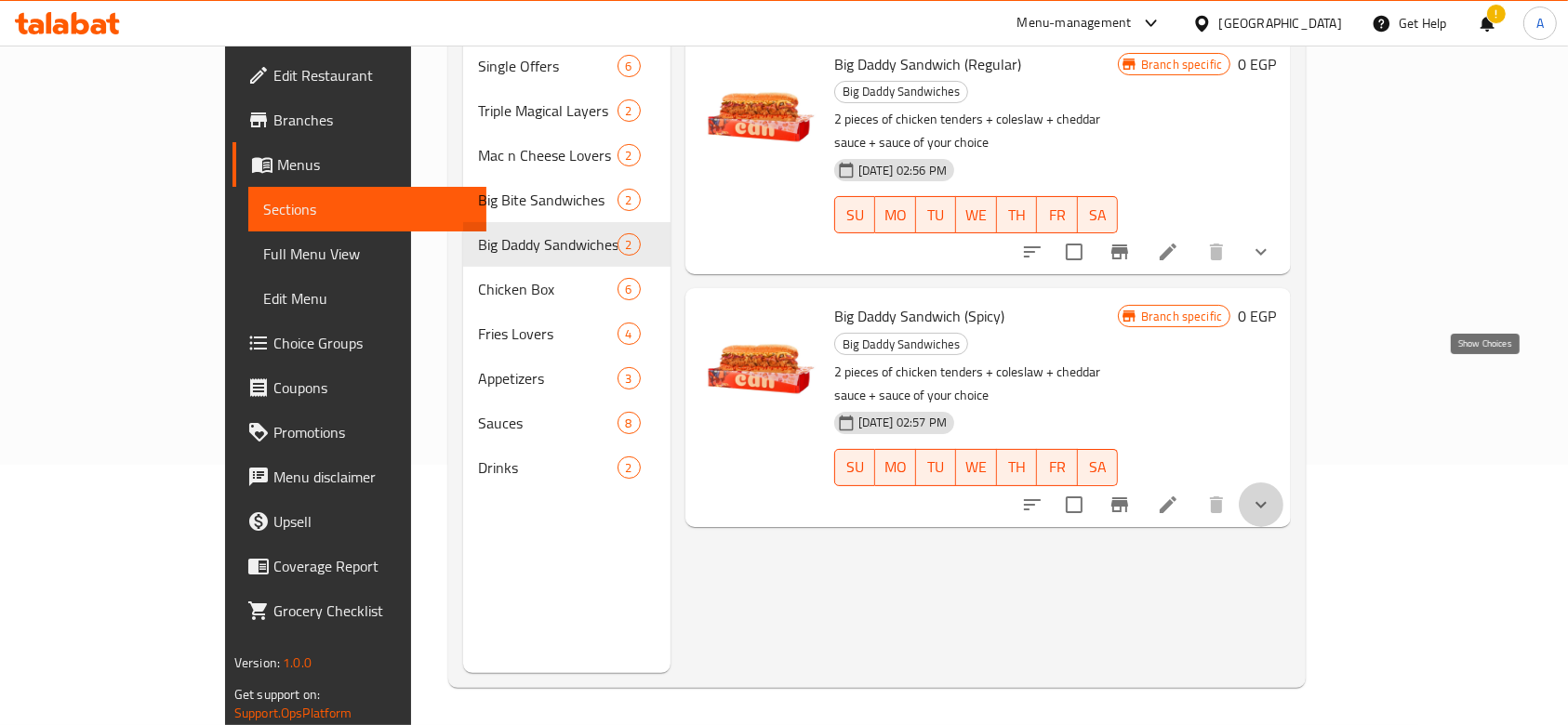
click at [1272, 494] on icon "show more" at bounding box center [1261, 504] width 23 height 23
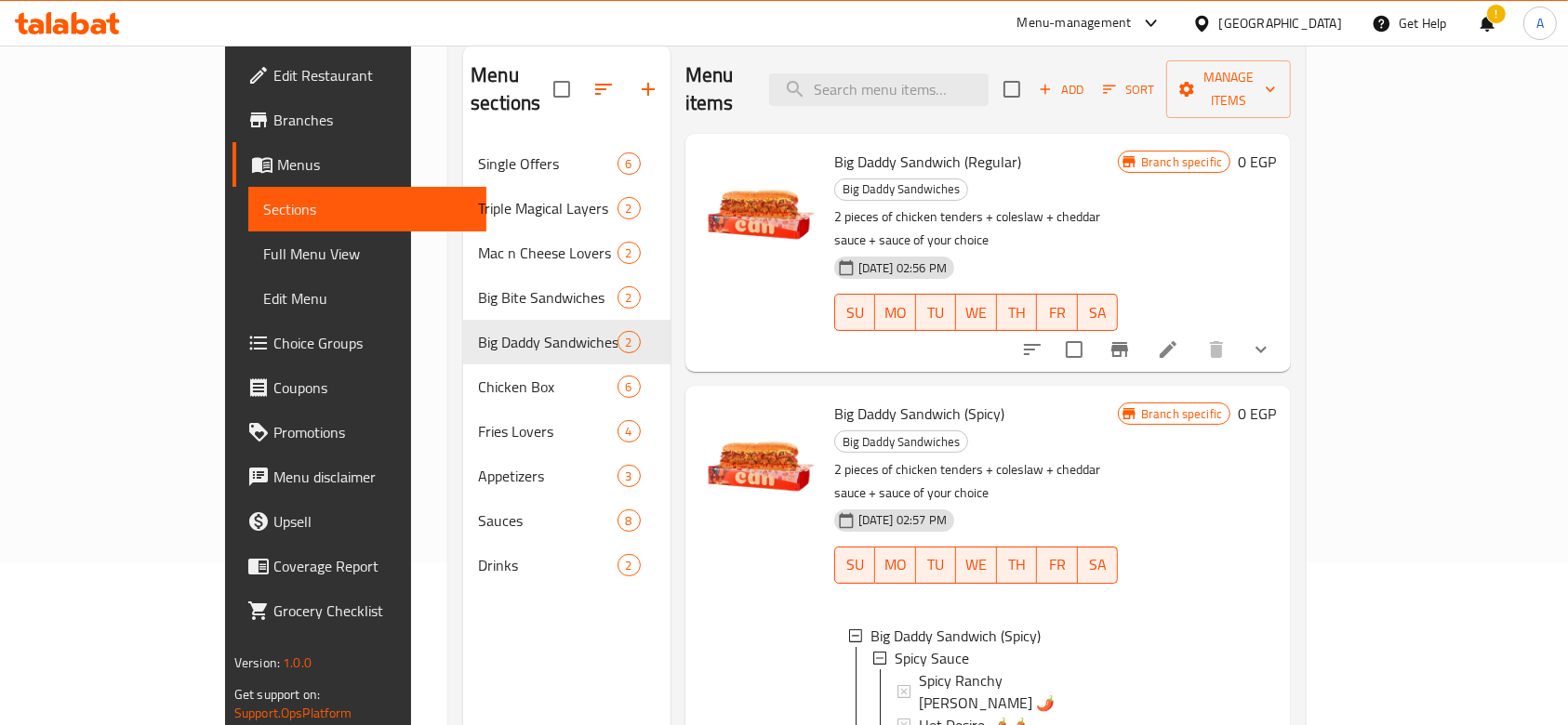
scroll to position [161, 0]
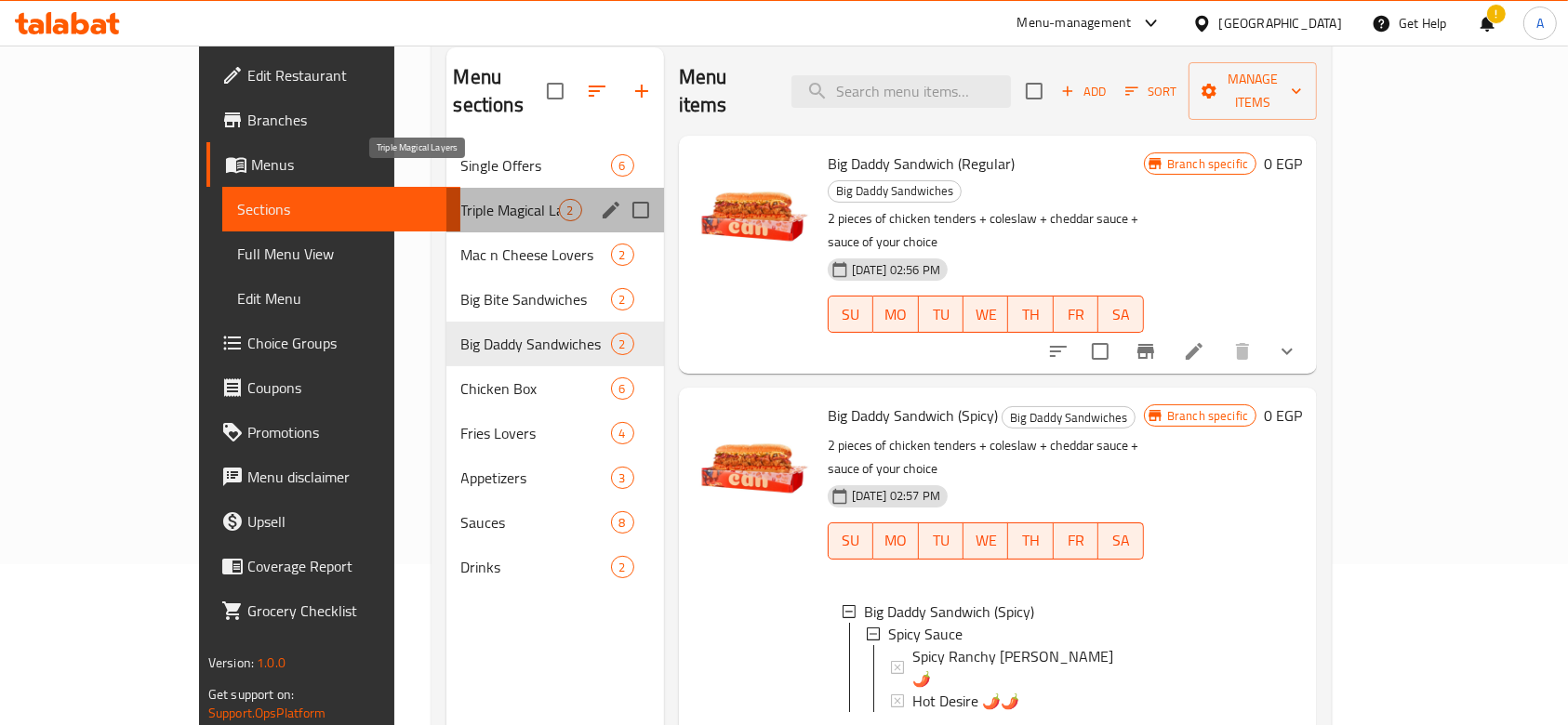
click at [461, 199] on span "Triple Magical Layers" at bounding box center [510, 210] width 98 height 23
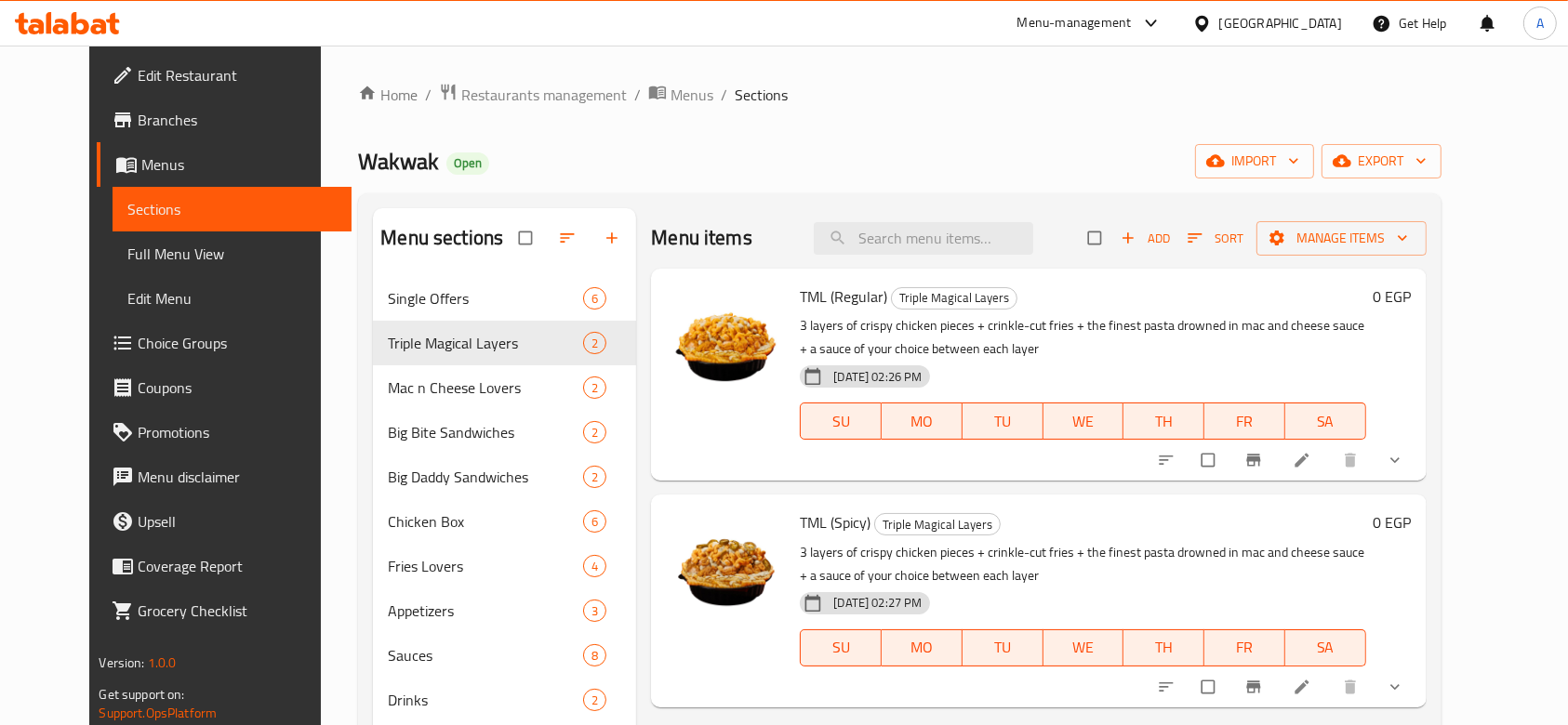
click at [1131, 26] on div "Menu-management" at bounding box center [1074, 23] width 114 height 23
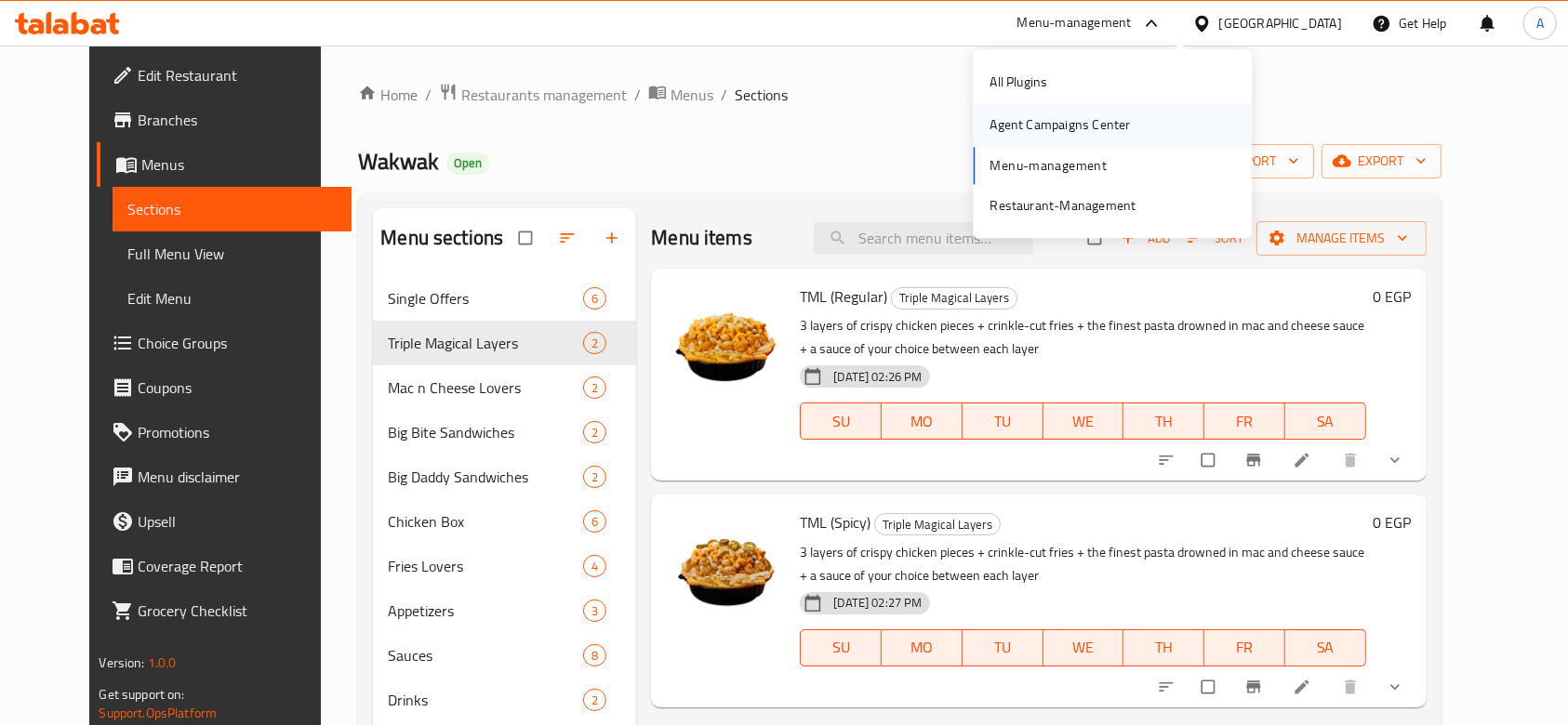
click at [1104, 108] on div "Agent Campaigns Center" at bounding box center [1059, 125] width 170 height 42
